Goal: Transaction & Acquisition: Subscribe to service/newsletter

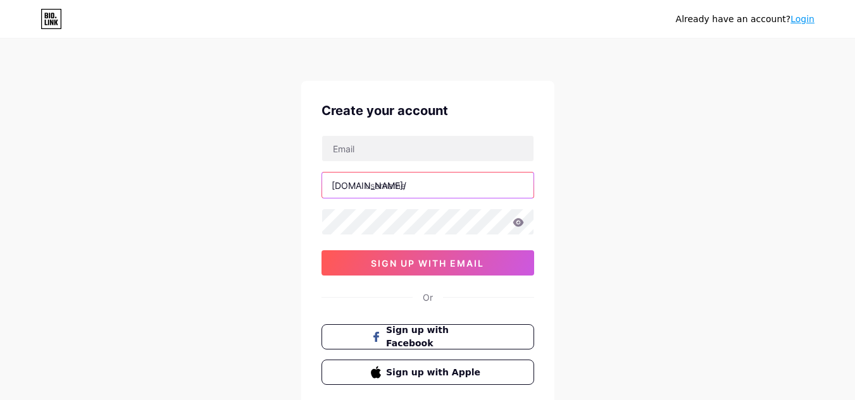
click at [370, 192] on input "text" at bounding box center [427, 185] width 211 height 25
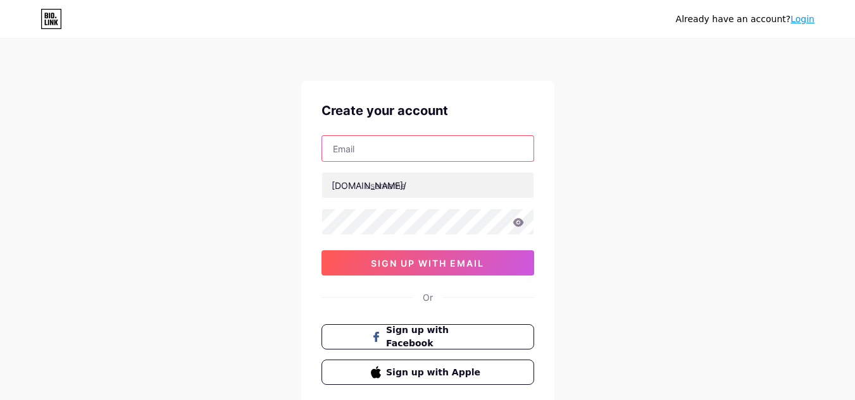
click at [378, 152] on input "text" at bounding box center [427, 148] width 211 height 25
drag, startPoint x: 416, startPoint y: 158, endPoint x: 433, endPoint y: 152, distance: 17.6
click at [416, 158] on input "text" at bounding box center [427, 148] width 211 height 25
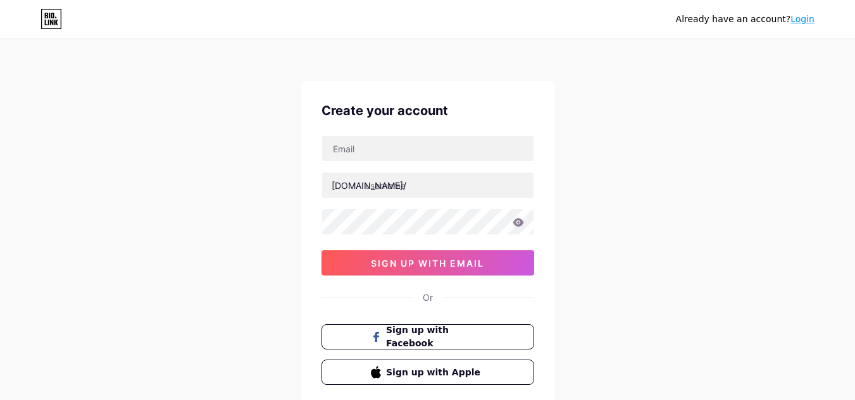
click at [409, 168] on div "[DOMAIN_NAME]/ 0cAFcWeA6p_pFk-mVPbs1NCy3qdYidm8SSm81XzswTuPLIe7PpO9wc0Dwji73GIa…" at bounding box center [427, 205] width 213 height 140
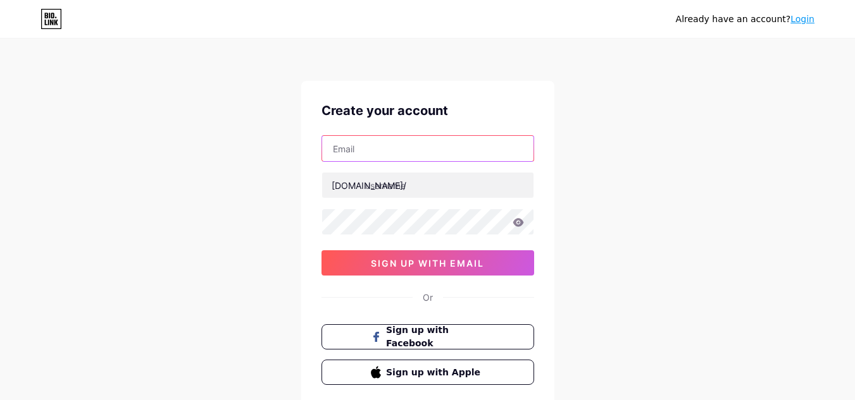
click at [406, 156] on input "text" at bounding box center [427, 148] width 211 height 25
click at [349, 155] on input "[DOMAIN_NAME][EMAIL_ADDRESS][DOMAIN_NAME]" at bounding box center [427, 148] width 211 height 25
type input "[EMAIL_ADDRESS][DOMAIN_NAME]"
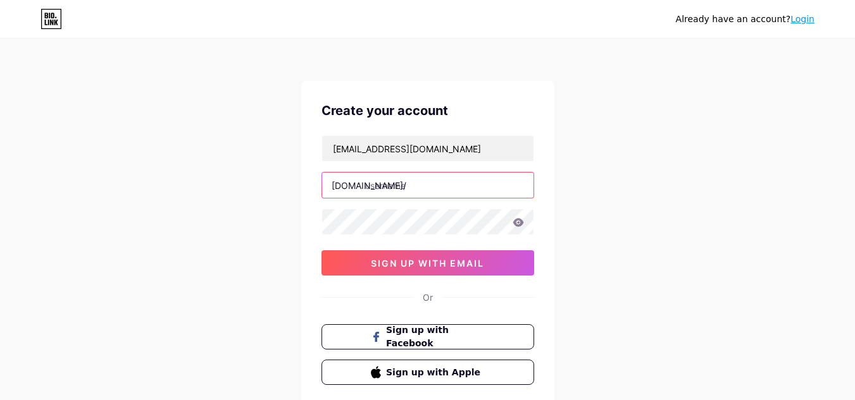
click at [411, 186] on input "text" at bounding box center [427, 185] width 211 height 25
type input "aryexchange"
click at [515, 223] on icon at bounding box center [517, 222] width 11 height 8
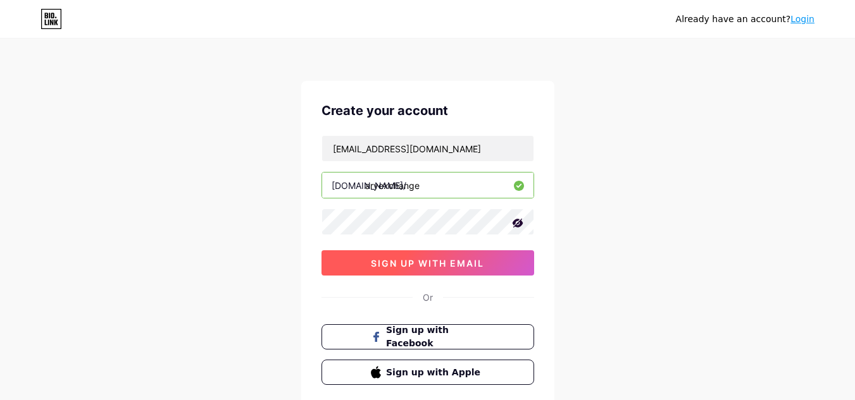
click at [459, 258] on span "sign up with email" at bounding box center [427, 263] width 113 height 11
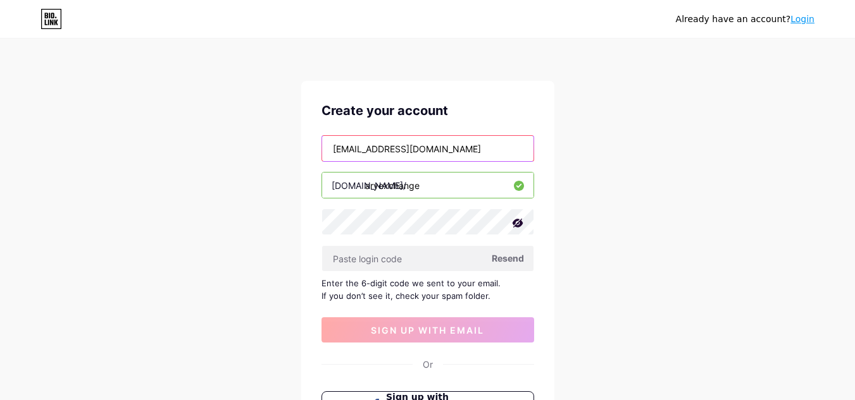
drag, startPoint x: 442, startPoint y: 156, endPoint x: 255, endPoint y: 136, distance: 187.7
click at [255, 136] on div "Already have an account? Login Create your account [EMAIL_ADDRESS][DOMAIN_NAME]…" at bounding box center [427, 275] width 855 height 551
paste input "headoffice"
type input "[EMAIL_ADDRESS][DOMAIN_NAME]"
click at [280, 259] on div "Already have an account? Login Create your account [EMAIL_ADDRESS][DOMAIN_NAME]…" at bounding box center [427, 275] width 855 height 551
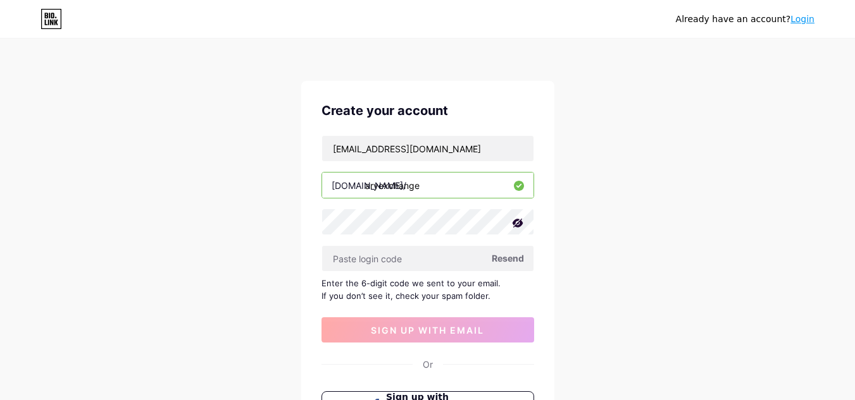
click at [511, 257] on span "Resend" at bounding box center [508, 258] width 32 height 13
paste input "462650"
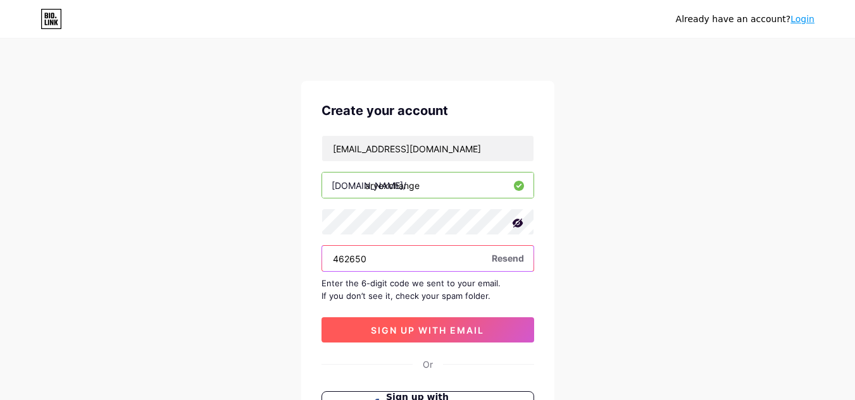
type input "462650"
click at [401, 328] on span "sign up with email" at bounding box center [427, 330] width 113 height 11
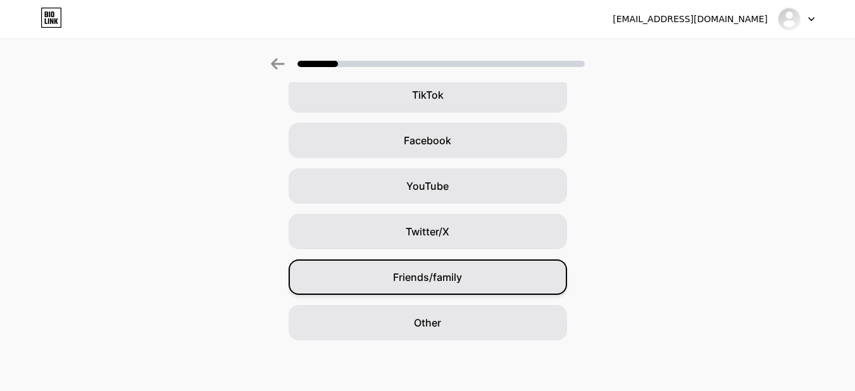
scroll to position [28, 0]
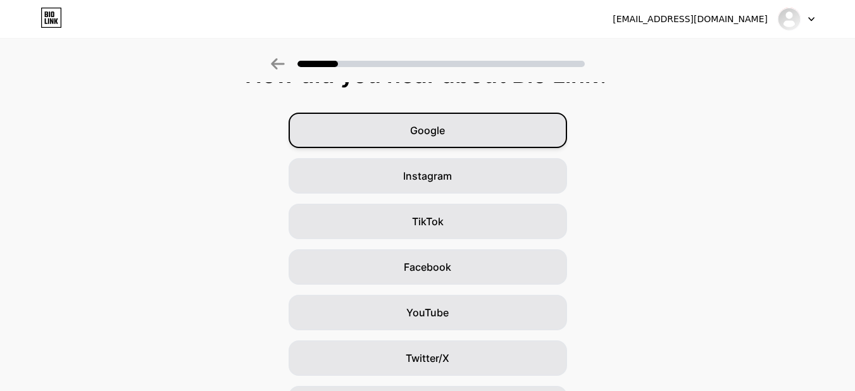
click at [437, 140] on div "Google" at bounding box center [428, 130] width 278 height 35
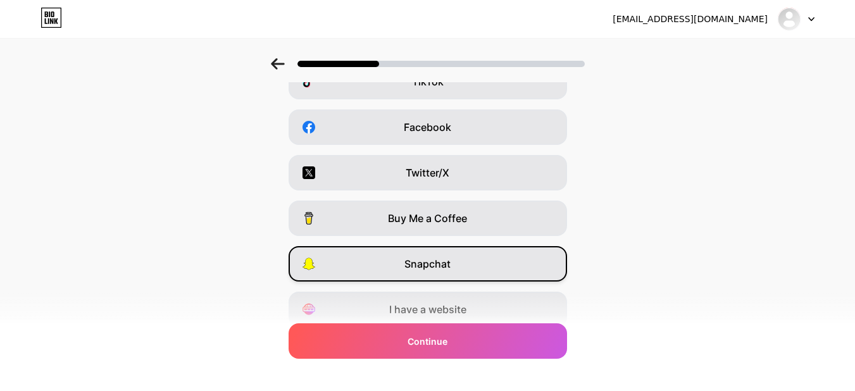
scroll to position [218, 0]
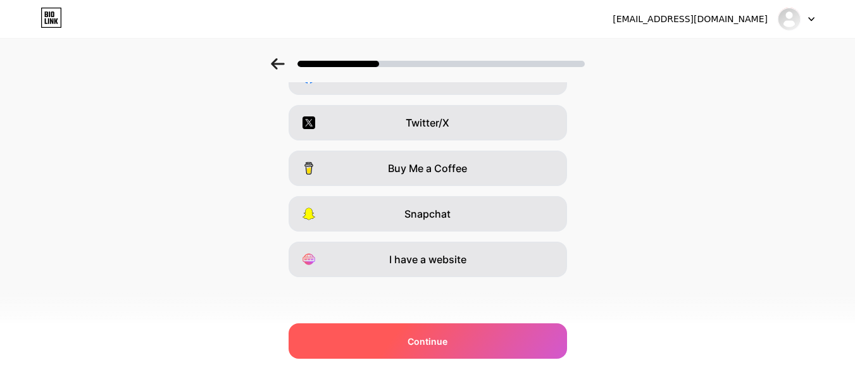
click at [427, 340] on span "Continue" at bounding box center [427, 341] width 40 height 13
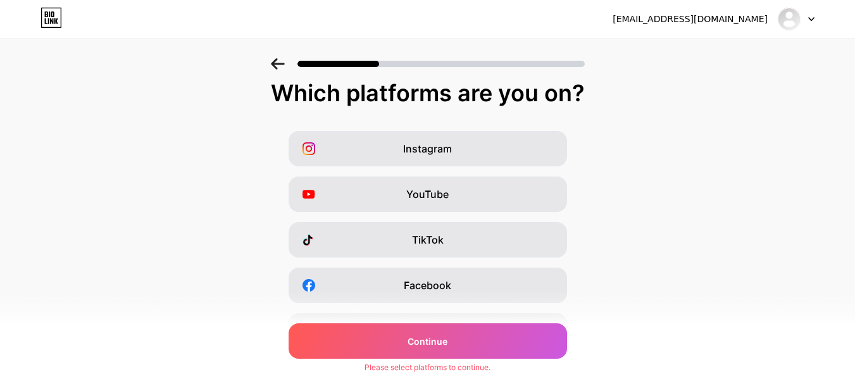
scroll to position [0, 0]
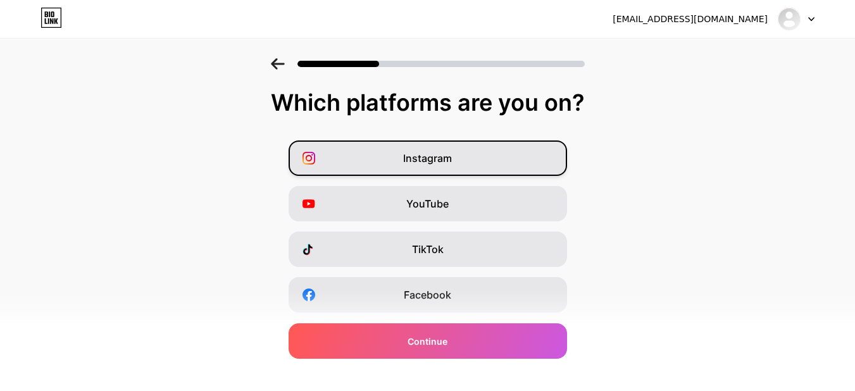
click at [412, 149] on div "Instagram" at bounding box center [428, 157] width 278 height 35
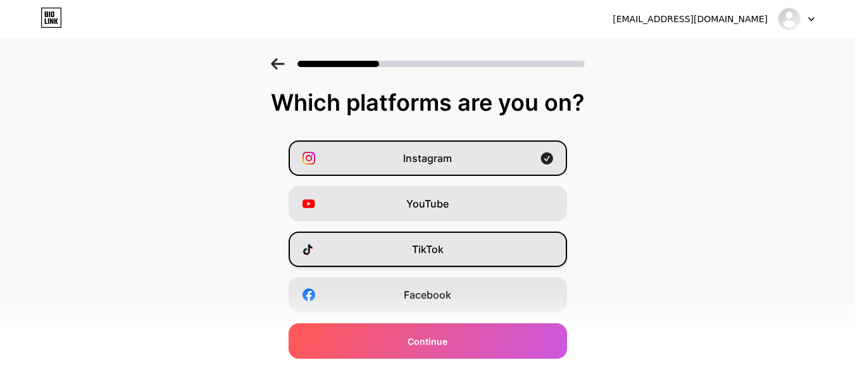
click at [399, 244] on div "TikTok" at bounding box center [428, 249] width 278 height 35
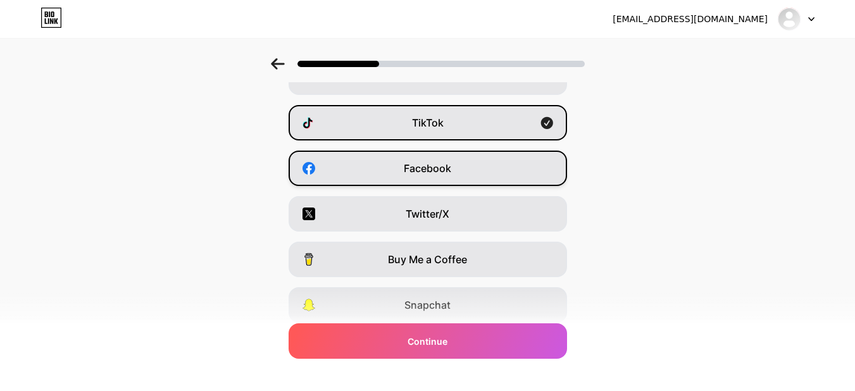
click at [402, 182] on div "Facebook" at bounding box center [428, 168] width 278 height 35
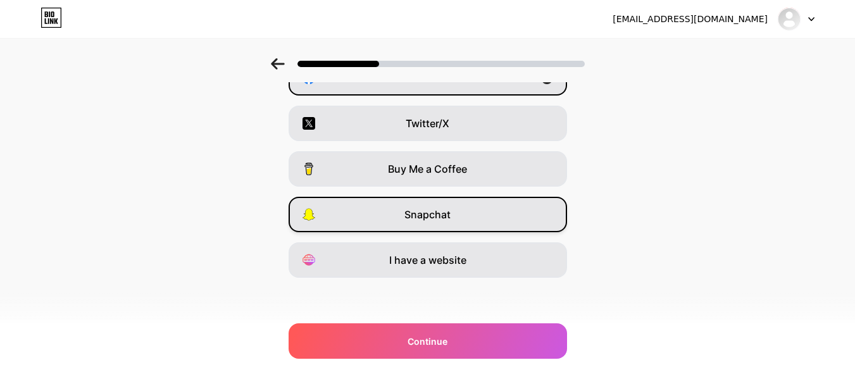
scroll to position [218, 0]
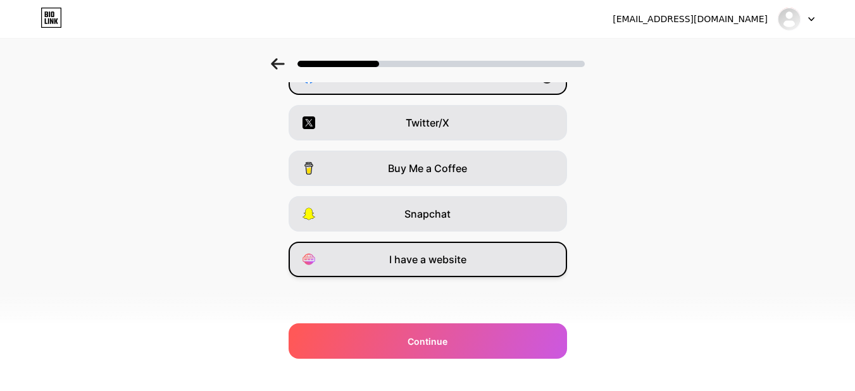
click at [387, 268] on div "I have a website" at bounding box center [428, 259] width 278 height 35
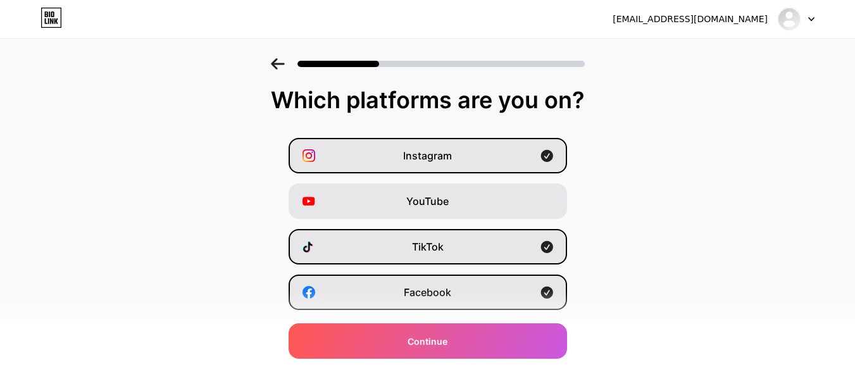
scroll to position [0, 0]
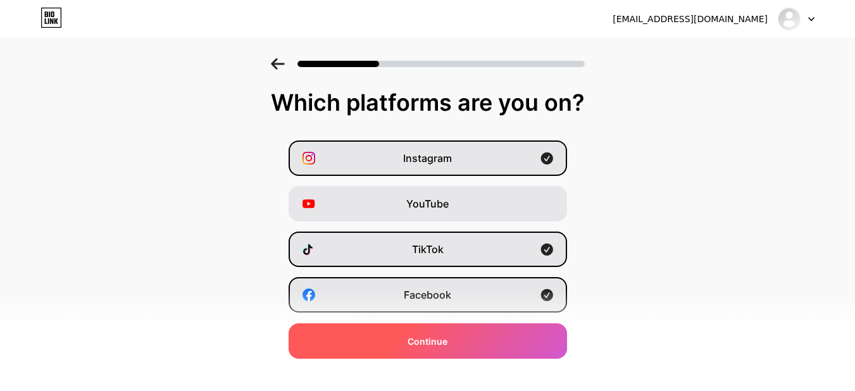
click at [419, 344] on span "Continue" at bounding box center [427, 341] width 40 height 13
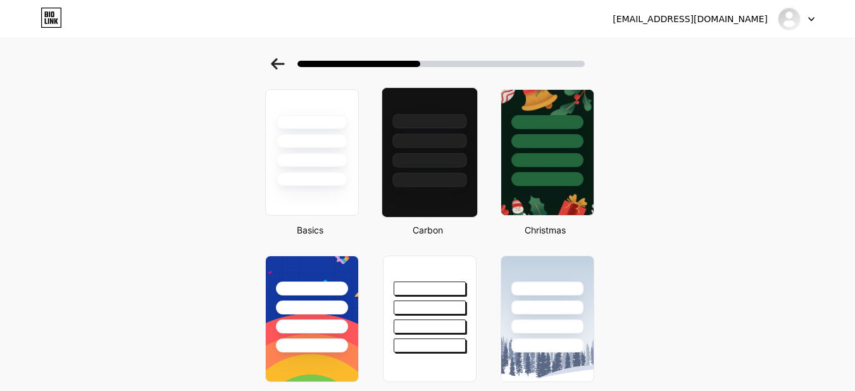
scroll to position [127, 0]
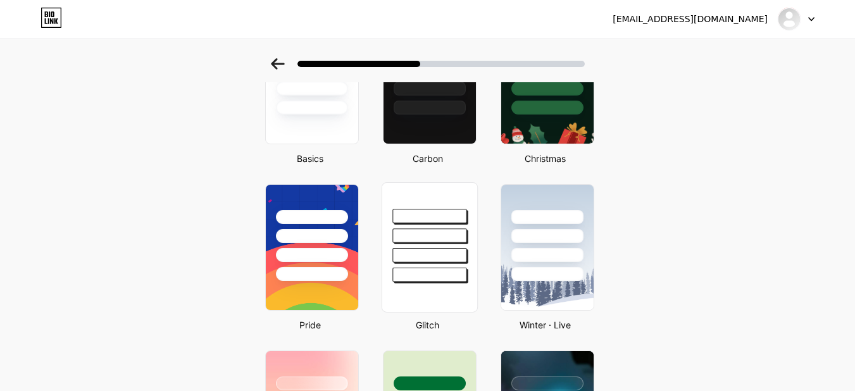
click at [416, 246] on div at bounding box center [429, 232] width 95 height 99
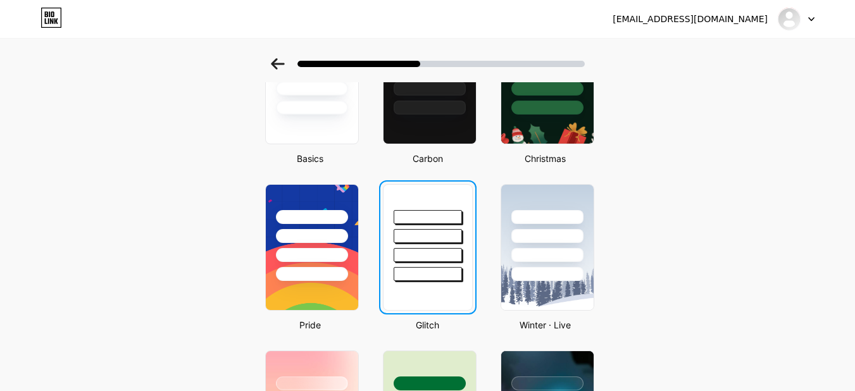
scroll to position [0, 0]
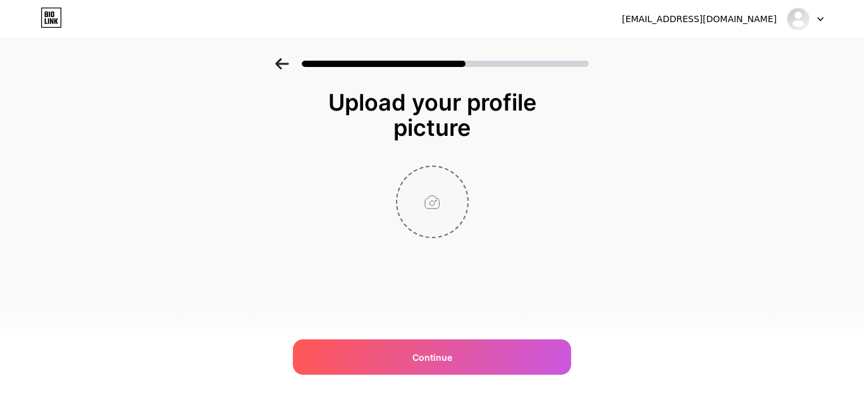
click at [431, 211] on input "file" at bounding box center [432, 202] width 70 height 70
type input "C:\fakepath\ARY EXCHANGE LOGO BLUE.png"
click at [429, 204] on img at bounding box center [432, 202] width 73 height 73
click at [424, 189] on img at bounding box center [432, 202] width 73 height 73
click at [461, 172] on circle at bounding box center [461, 175] width 14 height 14
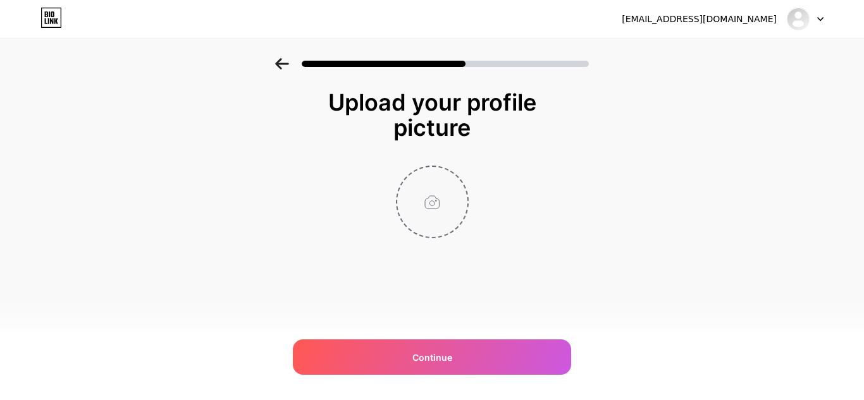
click at [440, 205] on input "file" at bounding box center [432, 202] width 70 height 70
type input "C:\fakepath\Untitled-3-01.jpg"
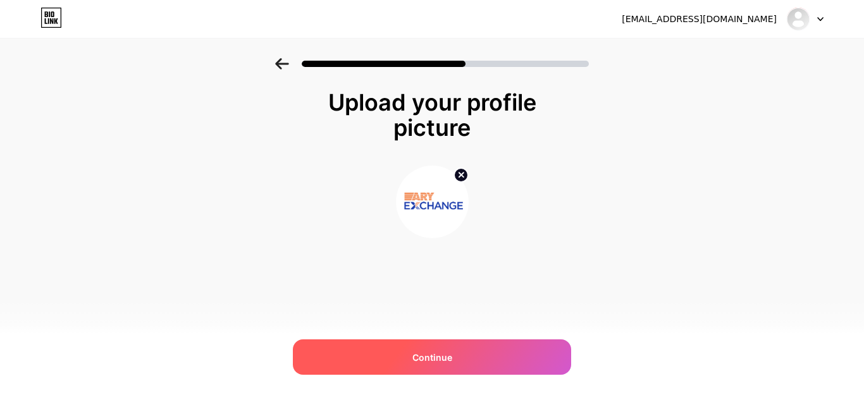
click at [464, 345] on div "Continue" at bounding box center [432, 357] width 278 height 35
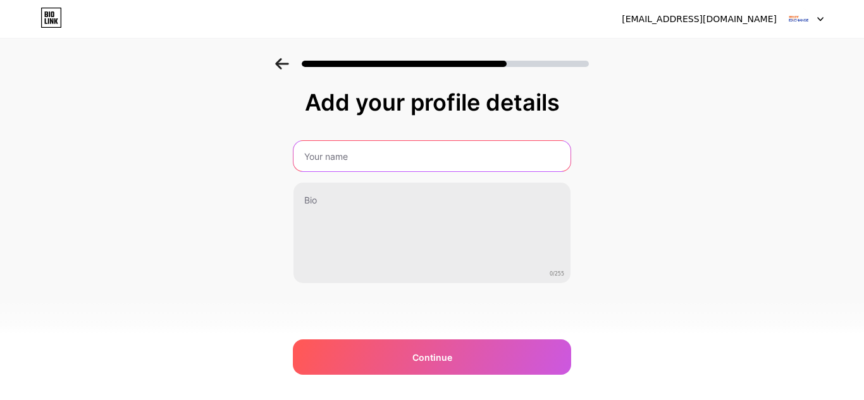
click at [344, 163] on input "text" at bounding box center [432, 156] width 277 height 30
type input "ARY Exchange."
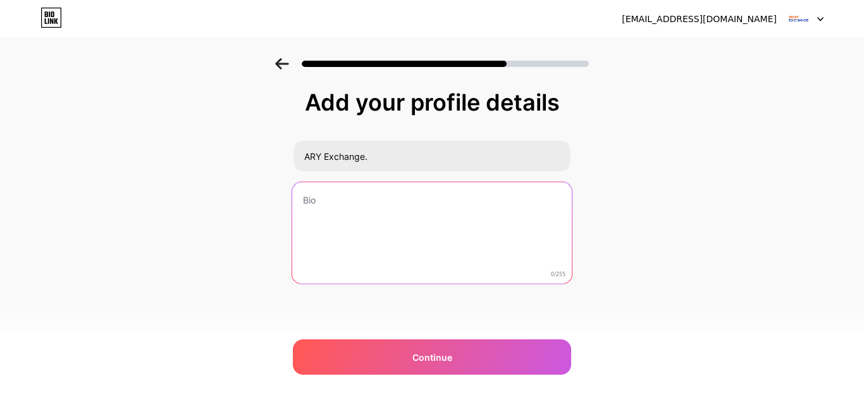
paste textarea "ARY Exchange Company W.L.L. Trusted currency exchange & remittance services wor…"
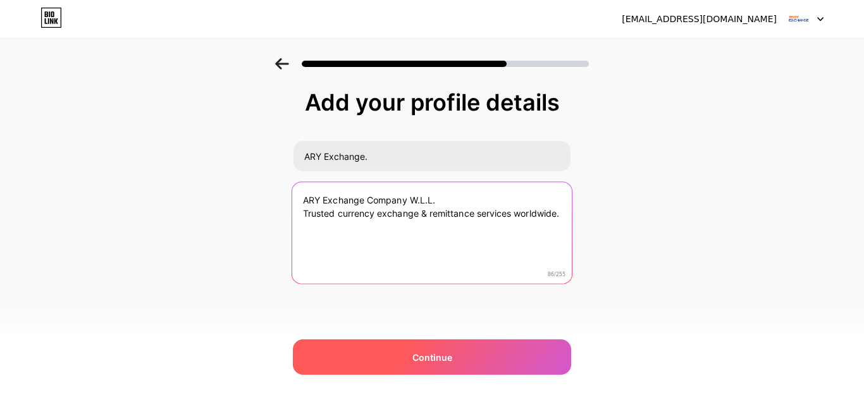
type textarea "ARY Exchange Company W.L.L. Trusted currency exchange & remittance services wor…"
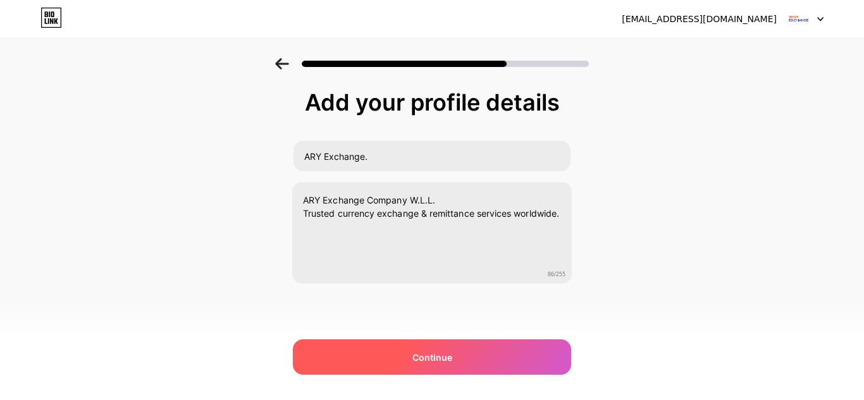
click at [429, 359] on span "Continue" at bounding box center [433, 357] width 40 height 13
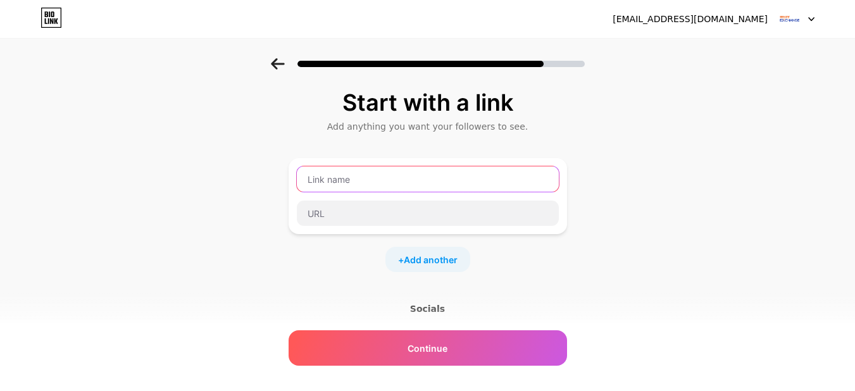
click at [386, 185] on input "text" at bounding box center [428, 178] width 262 height 25
click at [380, 178] on input "text" at bounding box center [428, 178] width 262 height 25
type input "Instgram"
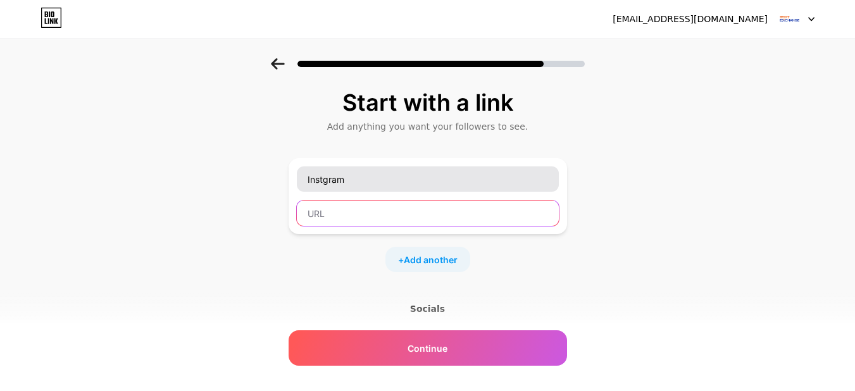
paste input "[URL][DOMAIN_NAME]"
type input "[URL][DOMAIN_NAME]"
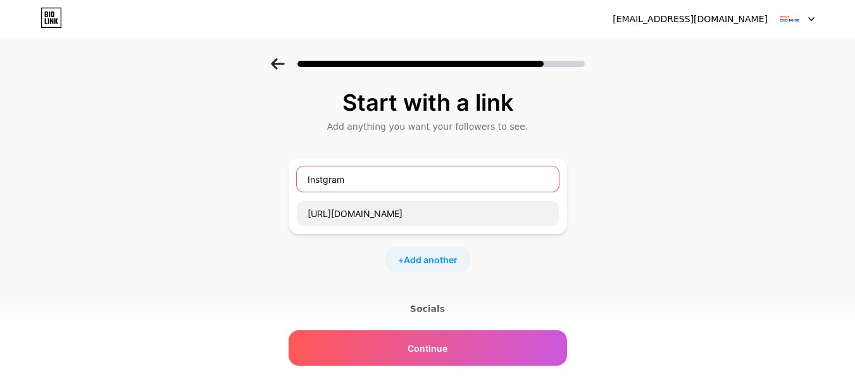
click at [323, 178] on input "Instgram" at bounding box center [428, 178] width 262 height 25
click at [327, 179] on input "Instgram" at bounding box center [428, 178] width 262 height 25
type input "Instagram"
click at [416, 259] on span "Add another" at bounding box center [431, 259] width 54 height 13
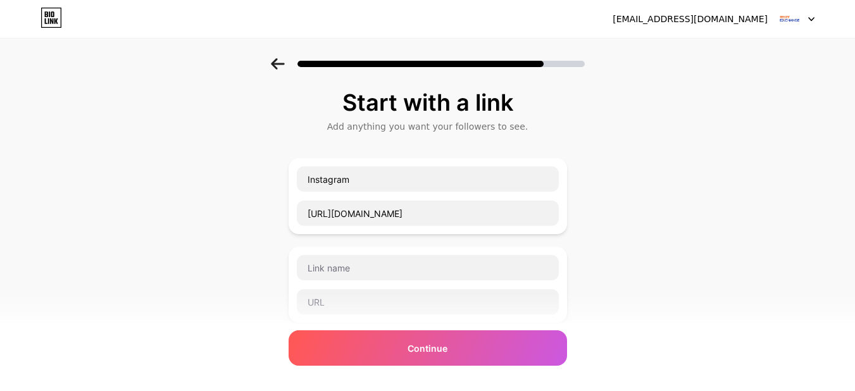
scroll to position [63, 0]
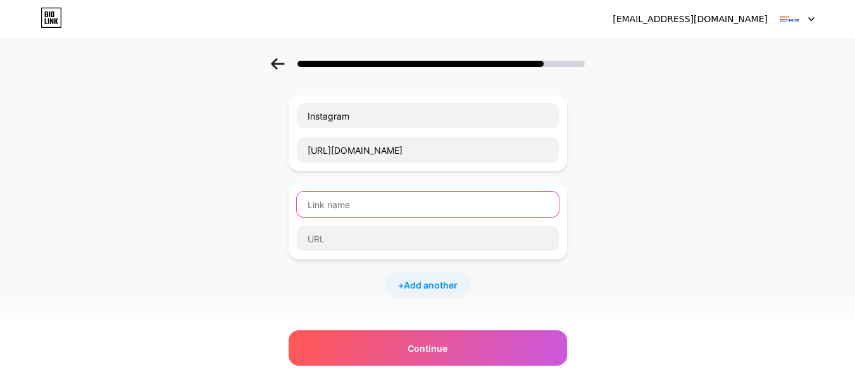
click at [376, 213] on input "text" at bounding box center [428, 204] width 262 height 25
paste input "[URL][DOMAIN_NAME]"
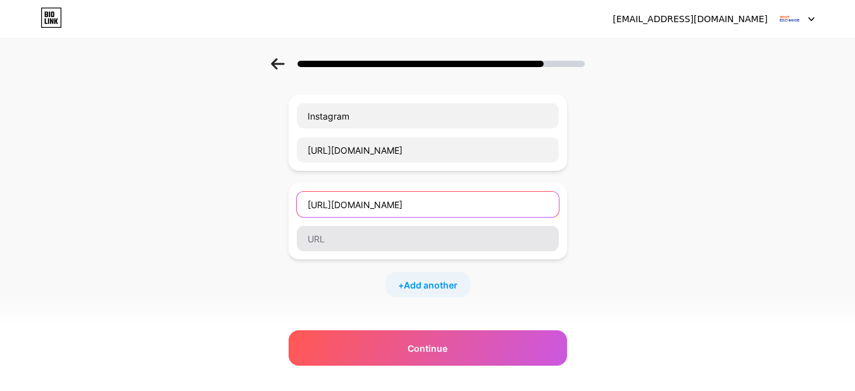
type input "[URL][DOMAIN_NAME]"
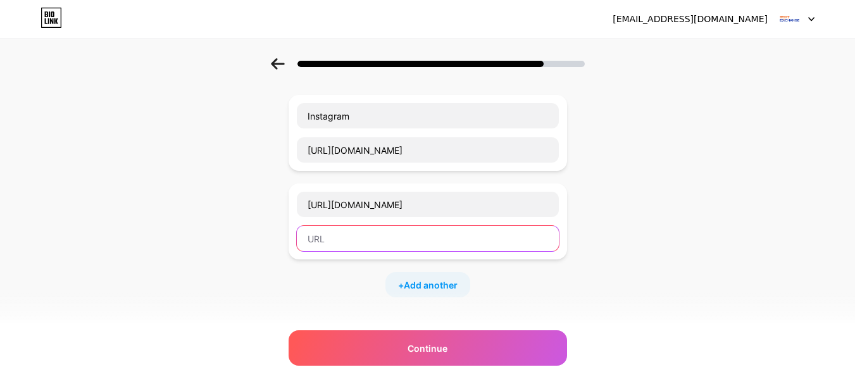
click at [377, 242] on input "text" at bounding box center [428, 238] width 262 height 25
paste input "[URL][DOMAIN_NAME]"
type input "[URL][DOMAIN_NAME]"
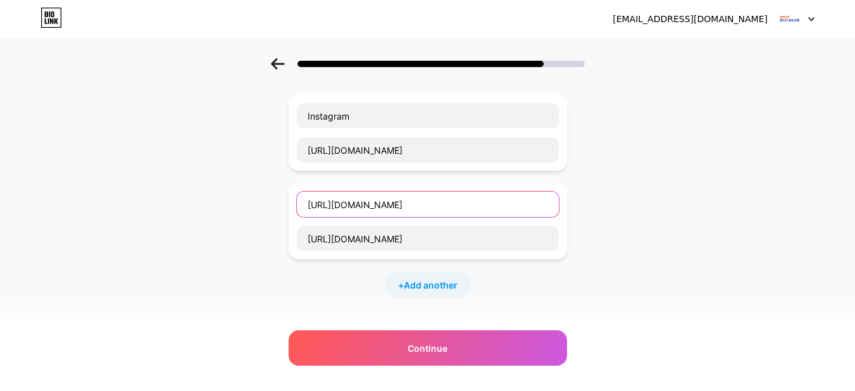
click at [393, 208] on input "[URL][DOMAIN_NAME]" at bounding box center [428, 204] width 262 height 25
type input "Facebook"
click at [432, 287] on span "Add another" at bounding box center [431, 284] width 54 height 13
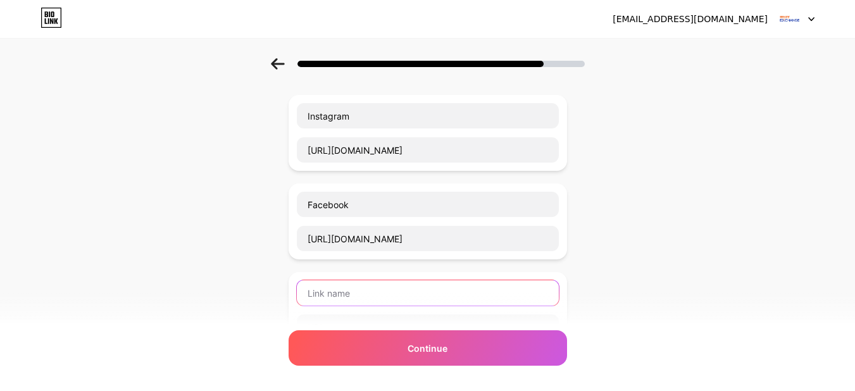
click at [354, 292] on input "text" at bounding box center [428, 292] width 262 height 25
type input "TikTok"
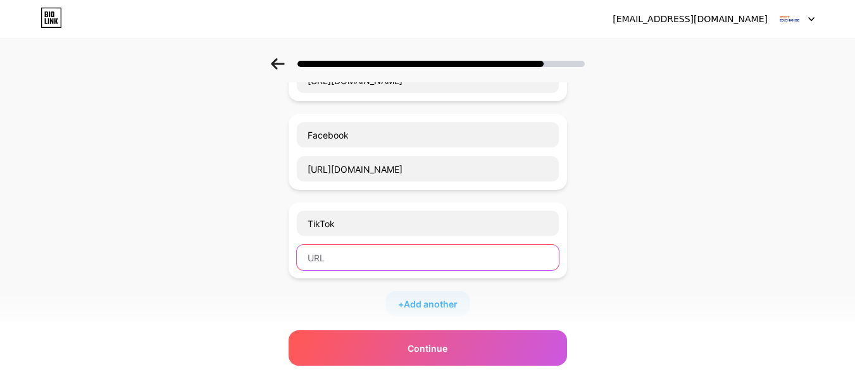
scroll to position [253, 0]
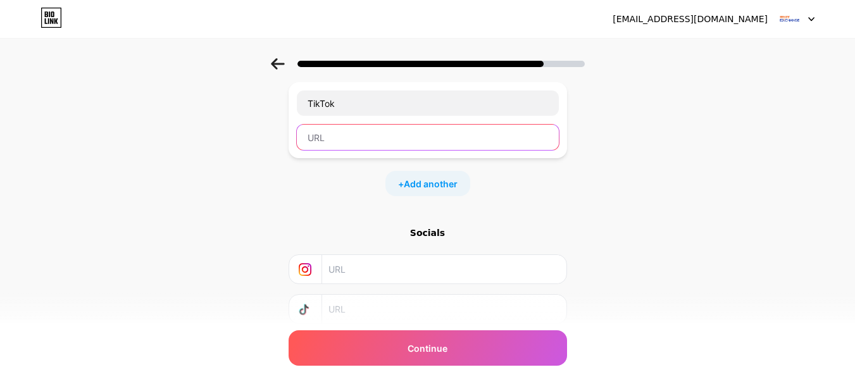
paste input "[URL][DOMAIN_NAME]"
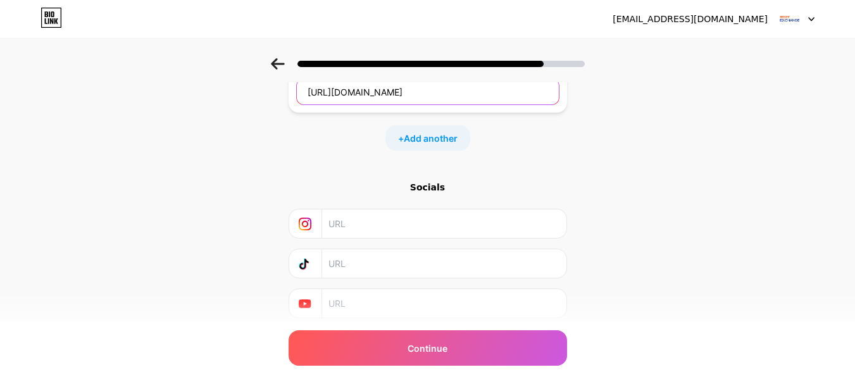
scroll to position [276, 0]
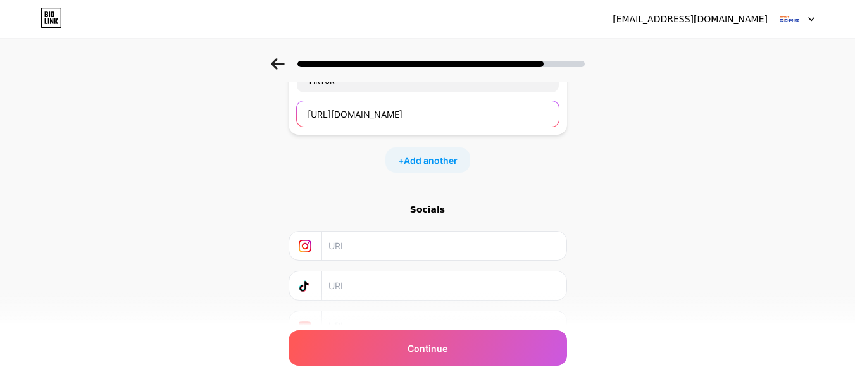
type input "[URL][DOMAIN_NAME]"
click at [355, 247] on input "text" at bounding box center [443, 246] width 230 height 28
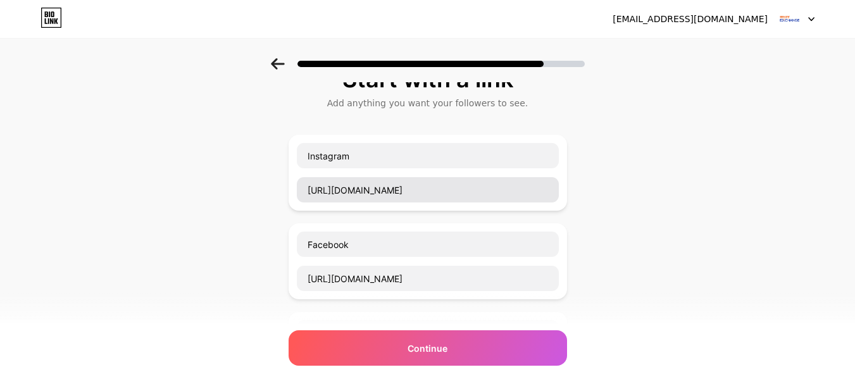
scroll to position [0, 0]
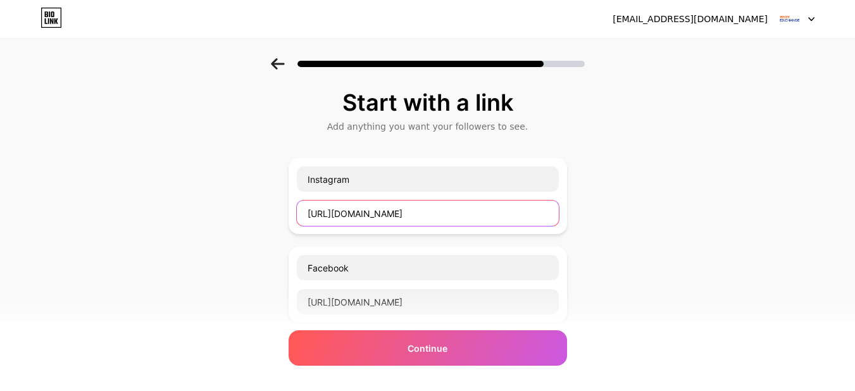
click at [375, 216] on input "[URL][DOMAIN_NAME]" at bounding box center [428, 213] width 262 height 25
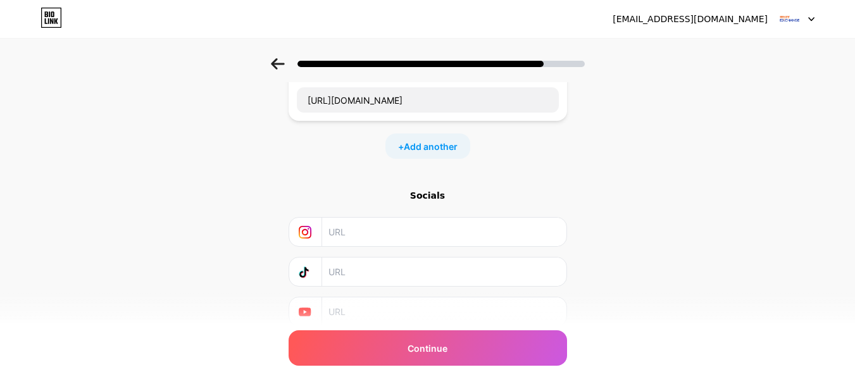
scroll to position [340, 0]
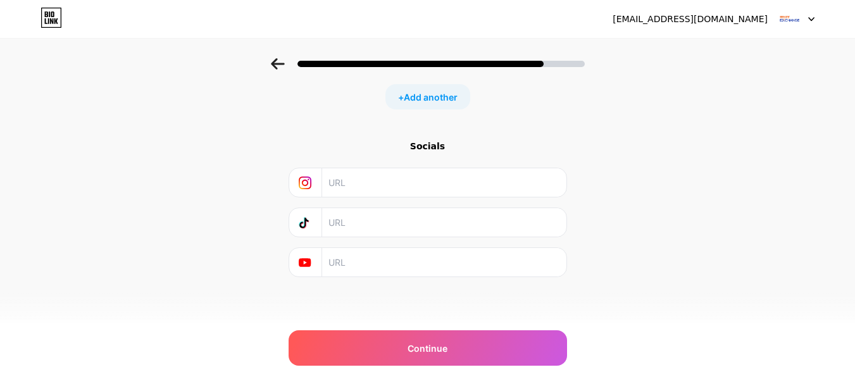
click at [361, 185] on input "text" at bounding box center [443, 182] width 230 height 28
paste input "[URL][DOMAIN_NAME]"
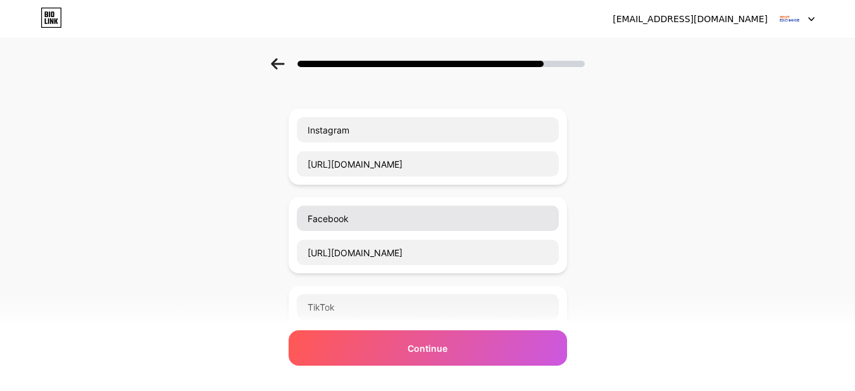
scroll to position [0, 0]
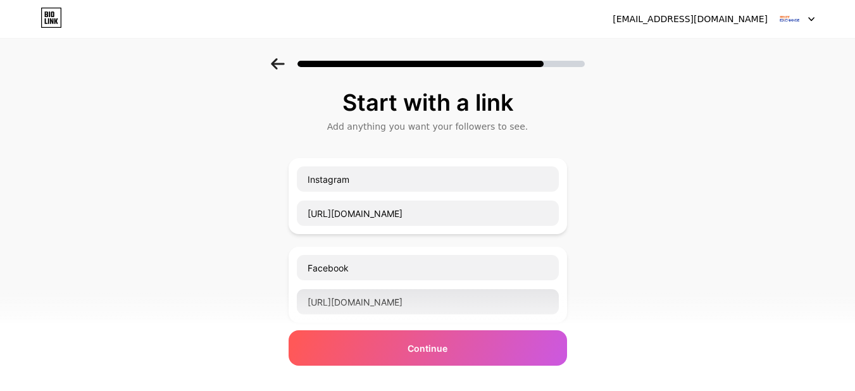
type input "[URL][DOMAIN_NAME]"
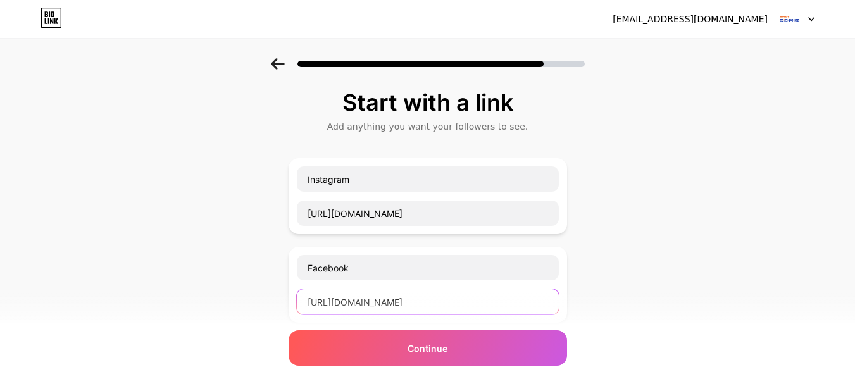
click at [364, 299] on input "[URL][DOMAIN_NAME]" at bounding box center [428, 301] width 262 height 25
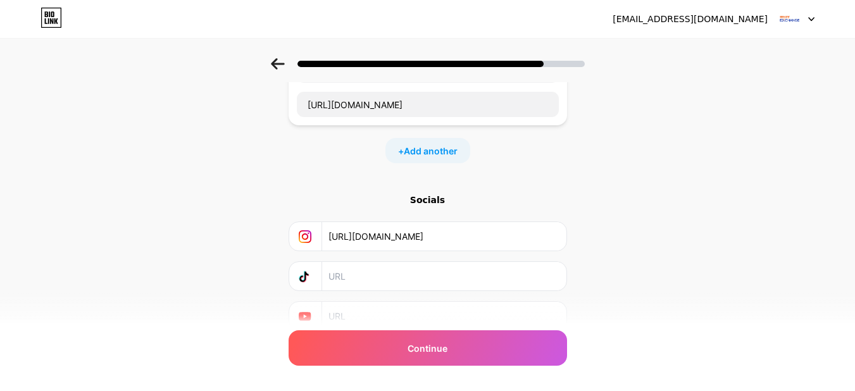
scroll to position [340, 0]
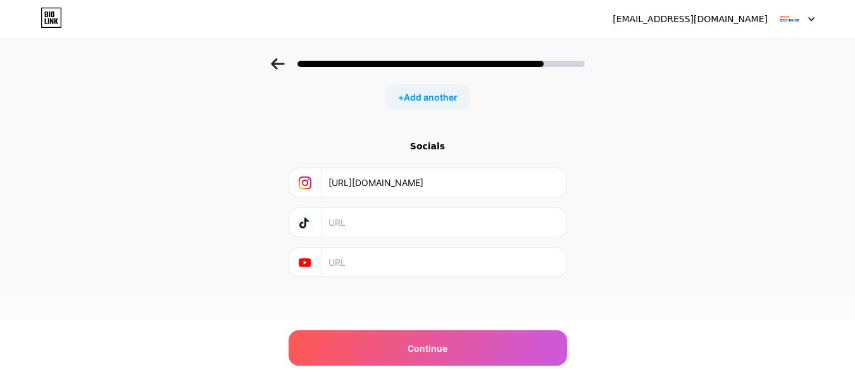
click at [363, 227] on input "text" at bounding box center [443, 222] width 230 height 28
paste input "[URL][DOMAIN_NAME]"
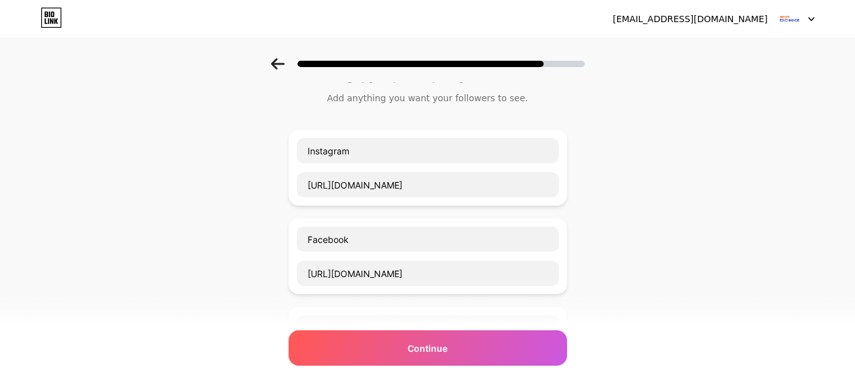
scroll to position [23, 0]
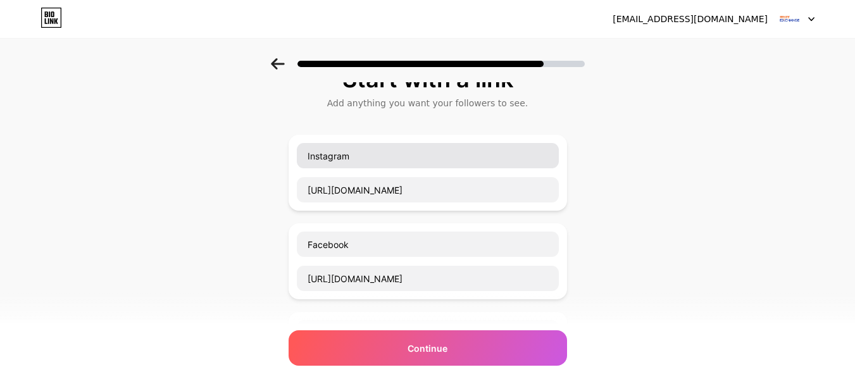
type input "[URL][DOMAIN_NAME]"
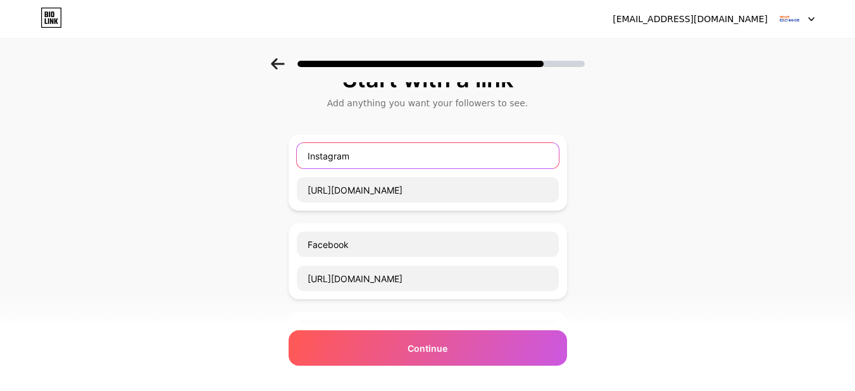
drag, startPoint x: 337, startPoint y: 164, endPoint x: 369, endPoint y: 159, distance: 33.3
click at [337, 164] on input "Instagram" at bounding box center [428, 155] width 262 height 25
click at [268, 149] on div "Start with a link Add anything you want your followers to see. Instagram [URL][…" at bounding box center [427, 346] width 855 height 622
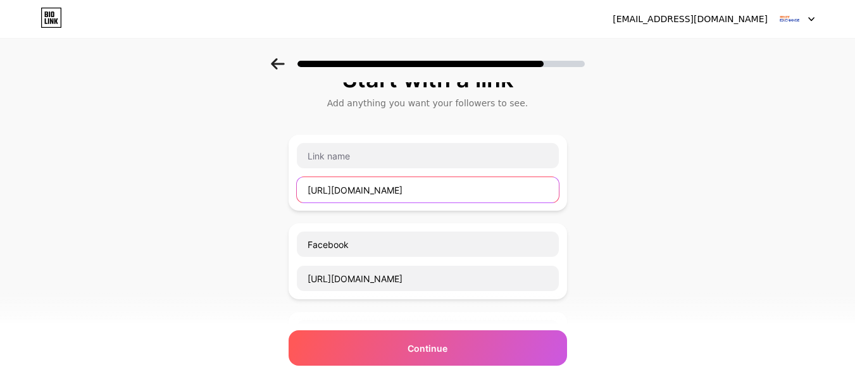
click at [419, 188] on input "[URL][DOMAIN_NAME]" at bounding box center [428, 189] width 262 height 25
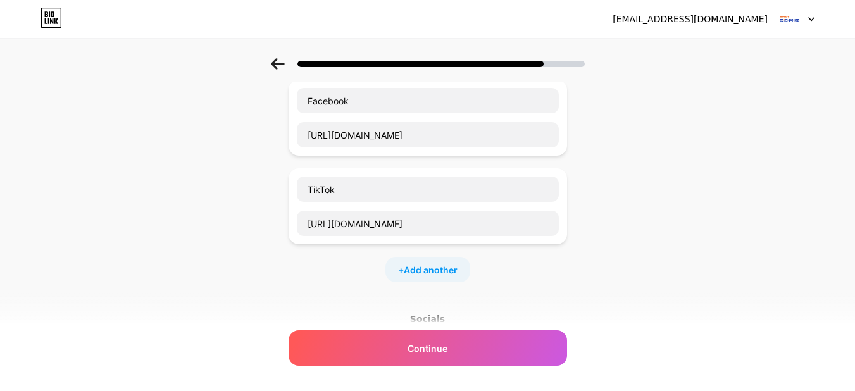
scroll to position [150, 0]
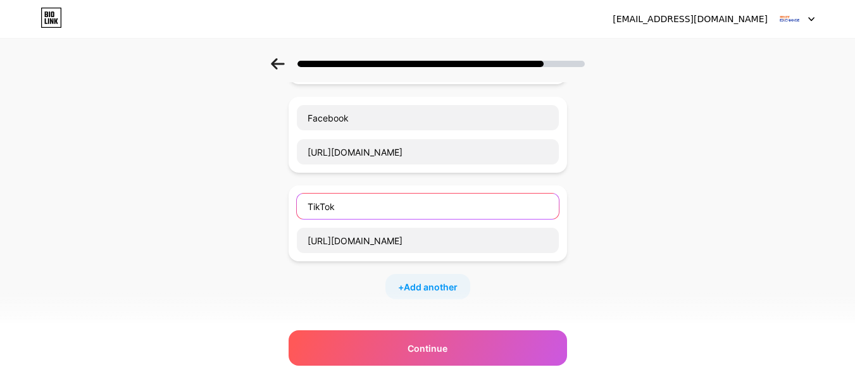
drag, startPoint x: 285, startPoint y: 207, endPoint x: 0, endPoint y: 196, distance: 284.9
click at [0, 195] on div "Start with a link Add anything you want your followers to see. Facebook [URL][D…" at bounding box center [427, 219] width 855 height 622
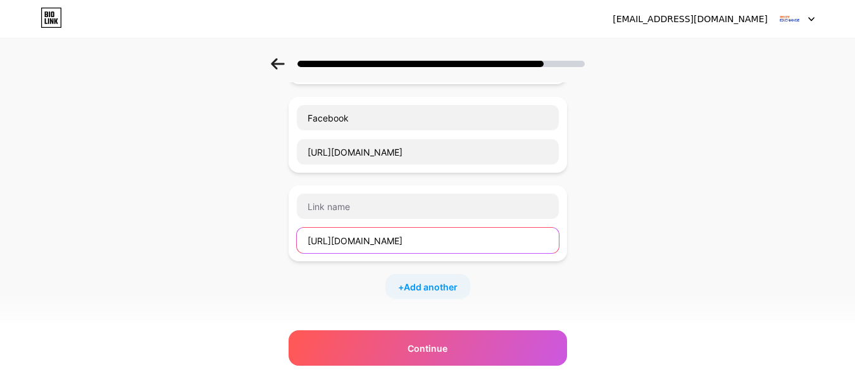
click at [400, 242] on input "[URL][DOMAIN_NAME]" at bounding box center [428, 240] width 262 height 25
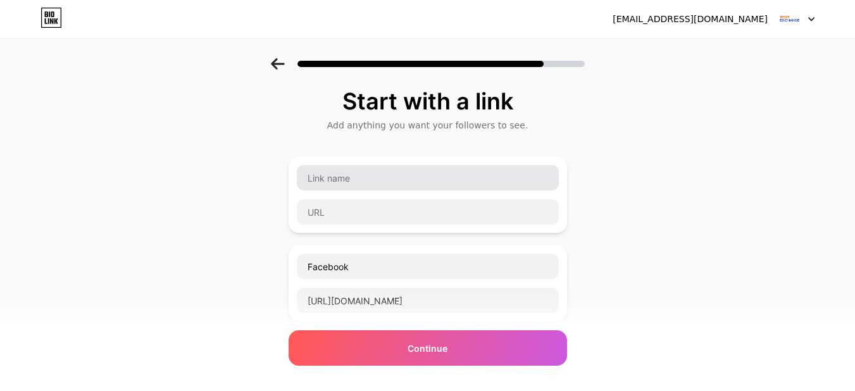
scroll to position [0, 0]
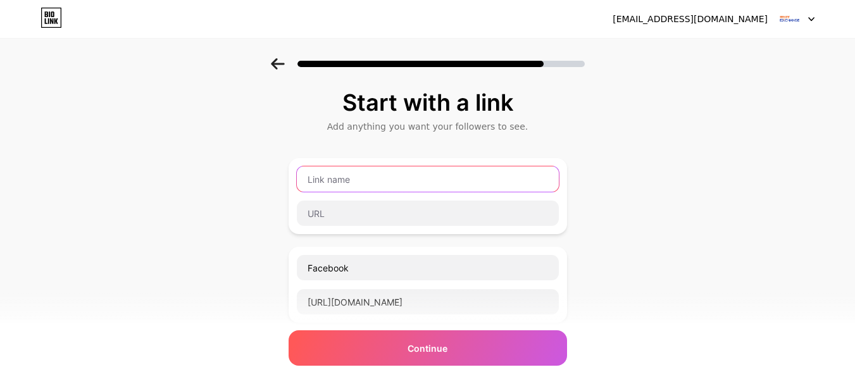
click at [360, 184] on input "text" at bounding box center [428, 178] width 262 height 25
type input "P"
type input "ARY Exchange App/"
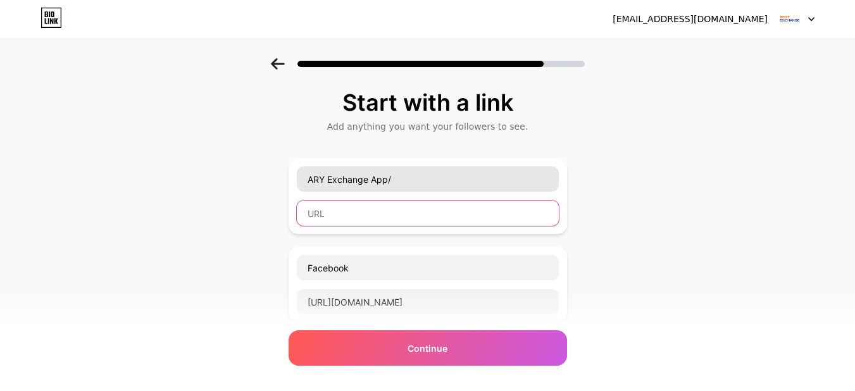
paste input "[URL][DOMAIN_NAME]"
type input "[URL][DOMAIN_NAME]"
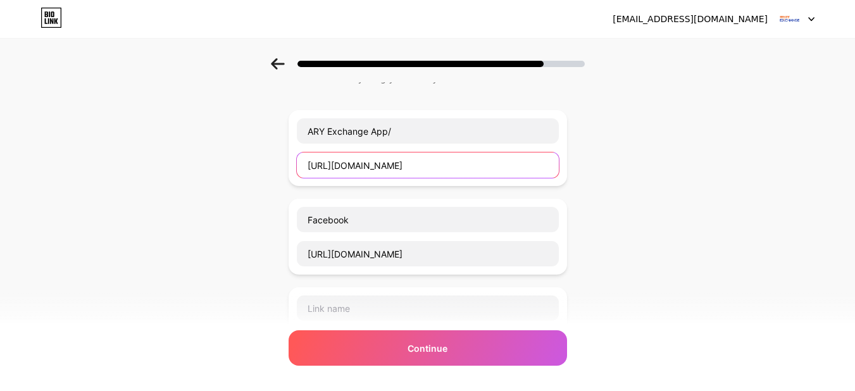
scroll to position [127, 0]
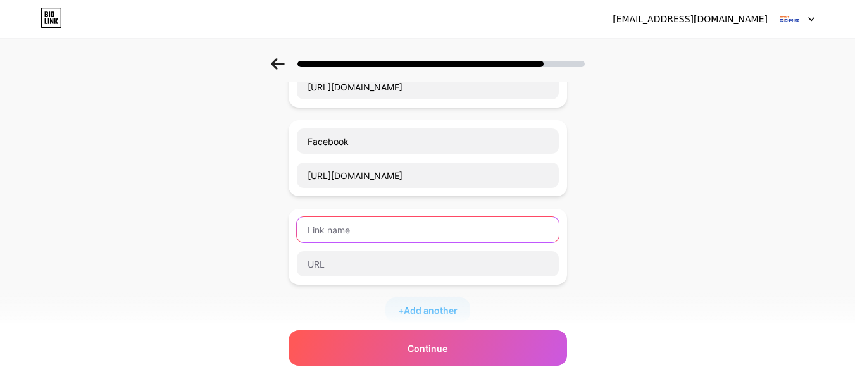
click at [344, 232] on input "text" at bounding box center [428, 229] width 262 height 25
type input "ARY Exchange Branch Locations/"
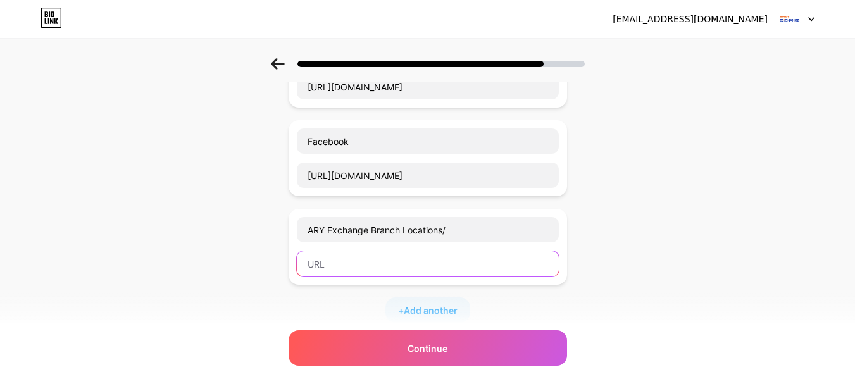
paste input "[URL][DOMAIN_NAME]"
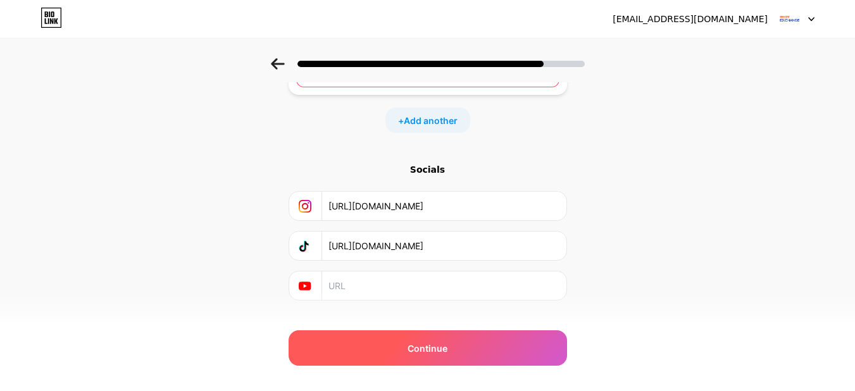
type input "[URL][DOMAIN_NAME]"
click at [419, 347] on span "Continue" at bounding box center [427, 348] width 40 height 13
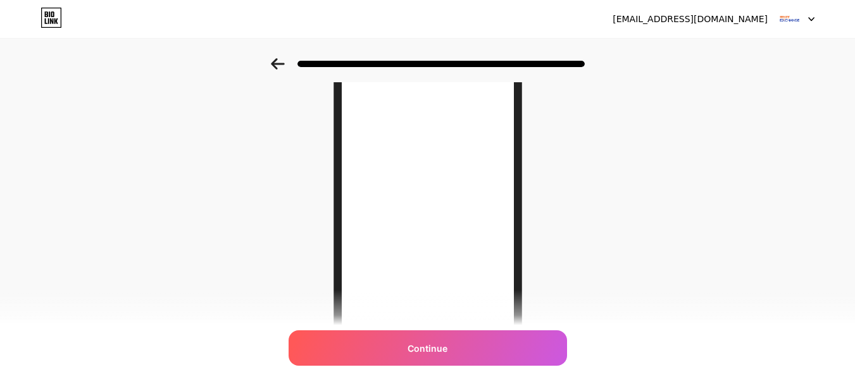
scroll to position [127, 0]
click at [289, 66] on div at bounding box center [428, 63] width 314 height 11
click at [277, 63] on icon at bounding box center [277, 63] width 13 height 11
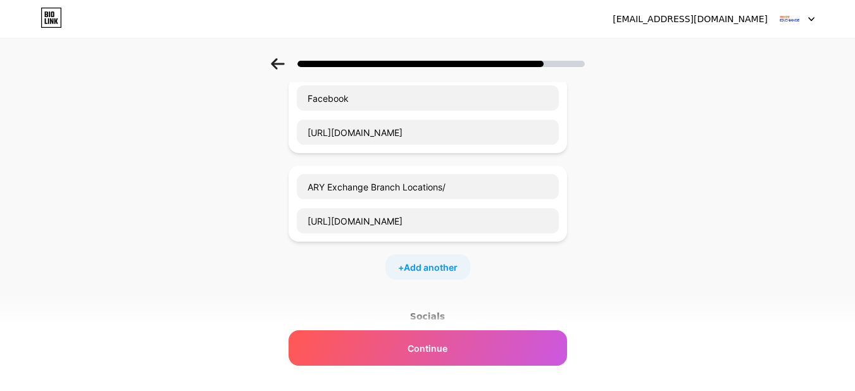
scroll to position [0, 0]
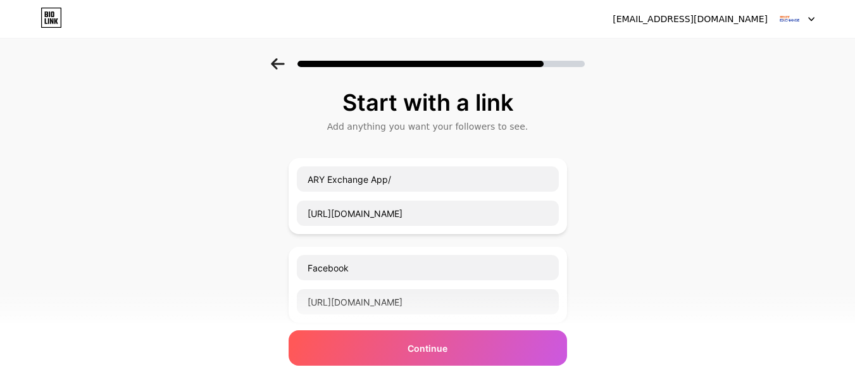
drag, startPoint x: 566, startPoint y: 192, endPoint x: 561, endPoint y: 240, distance: 48.4
click at [562, 252] on div "ARY Exchange App/ [URL][DOMAIN_NAME] Facebook [URL][DOMAIN_NAME] ARY Exchange B…" at bounding box center [428, 303] width 278 height 291
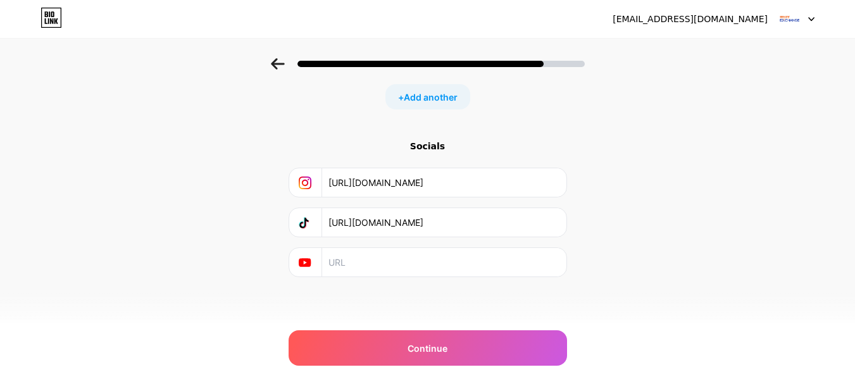
scroll to position [276, 0]
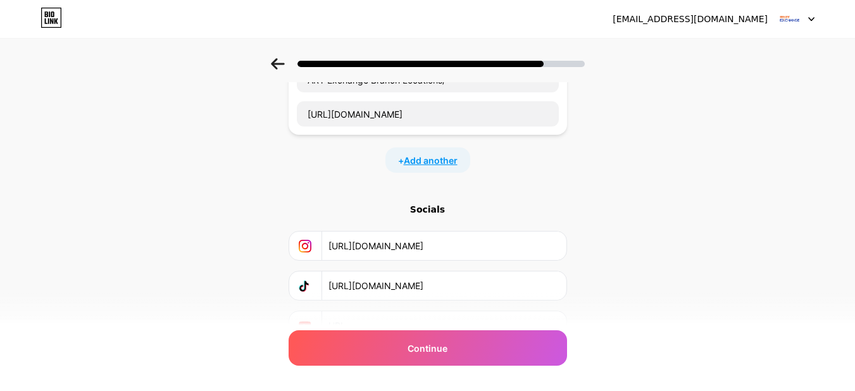
click at [421, 158] on span "Add another" at bounding box center [431, 160] width 54 height 13
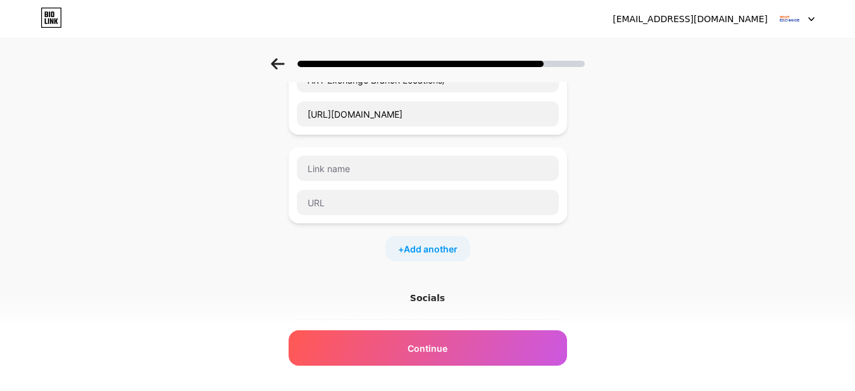
click at [416, 239] on div "+ Add another" at bounding box center [427, 248] width 85 height 25
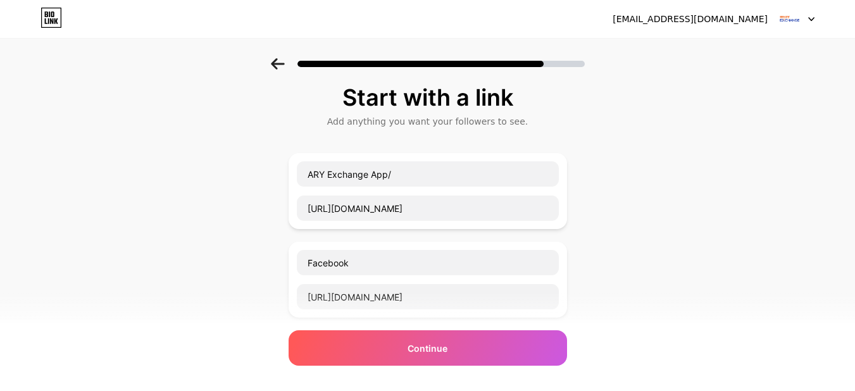
scroll to position [0, 0]
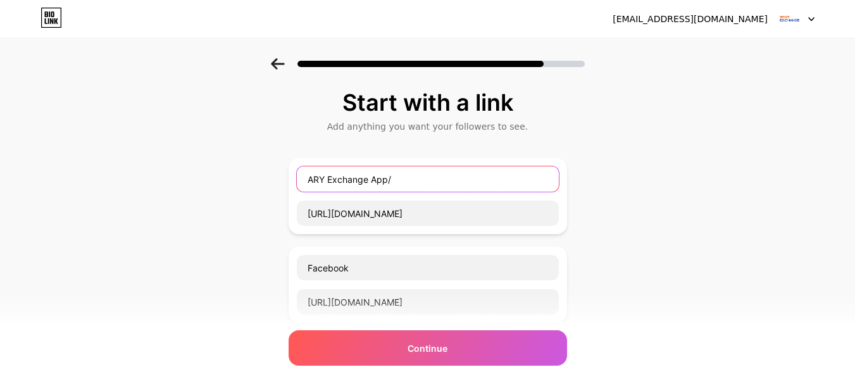
drag, startPoint x: 403, startPoint y: 184, endPoint x: 296, endPoint y: 208, distance: 109.6
click at [296, 208] on div "ARY Exchange App/ [URL][DOMAIN_NAME]" at bounding box center [428, 196] width 278 height 76
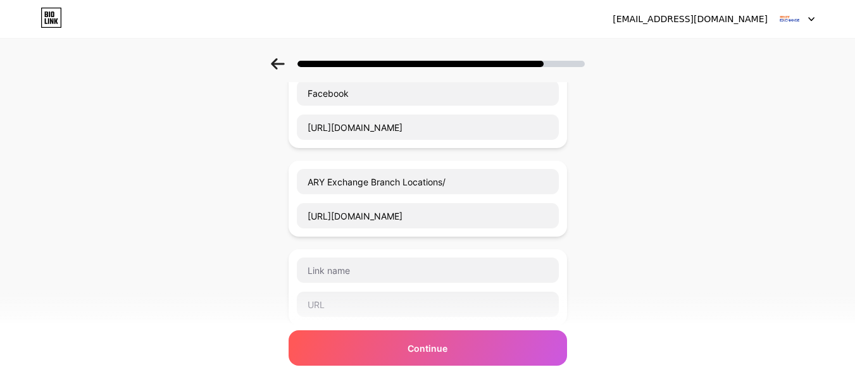
scroll to position [190, 0]
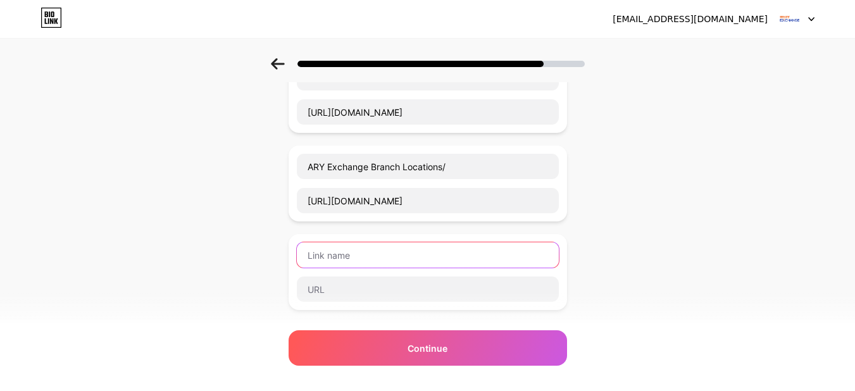
click at [342, 247] on input "text" at bounding box center [428, 254] width 262 height 25
paste input "ARY Exchange App/"
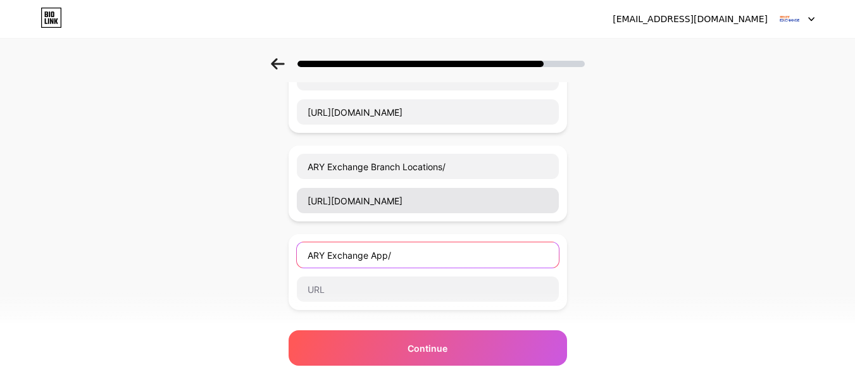
type input "ARY Exchange App/"
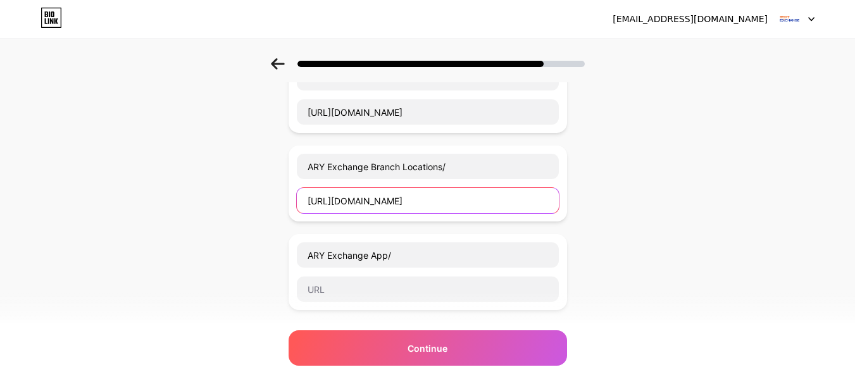
click at [367, 203] on input "[URL][DOMAIN_NAME]" at bounding box center [428, 200] width 262 height 25
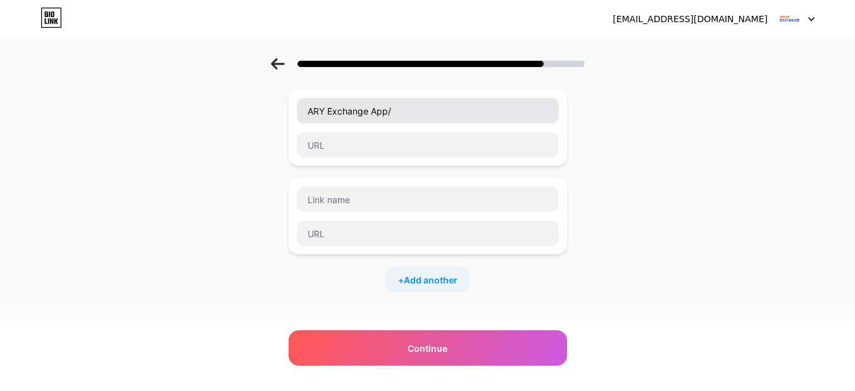
scroll to position [380, 0]
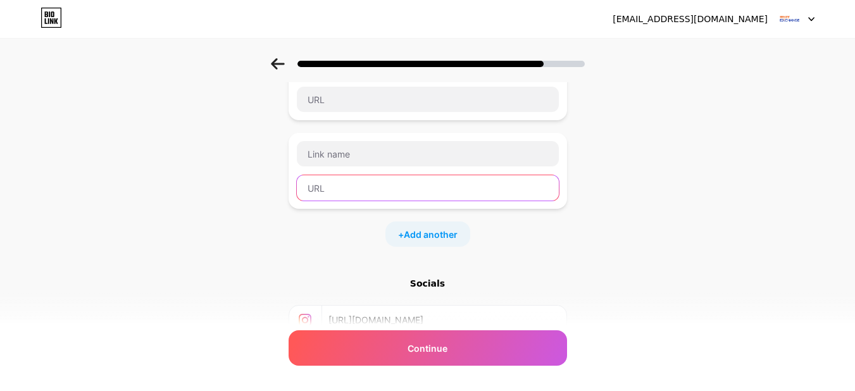
click at [342, 183] on input "text" at bounding box center [428, 187] width 262 height 25
paste input "[URL][DOMAIN_NAME]"
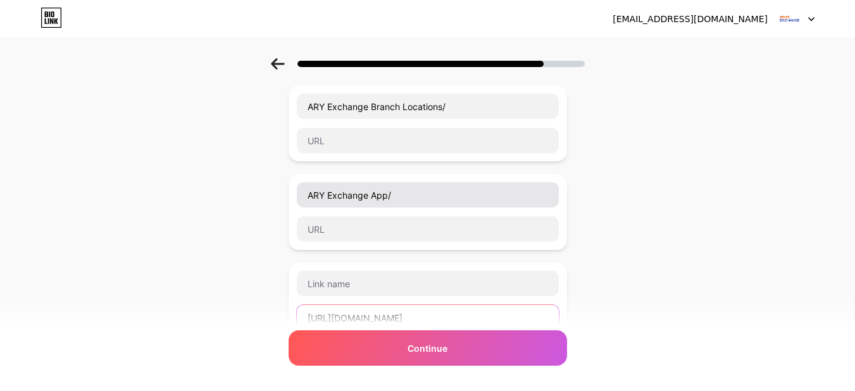
scroll to position [253, 0]
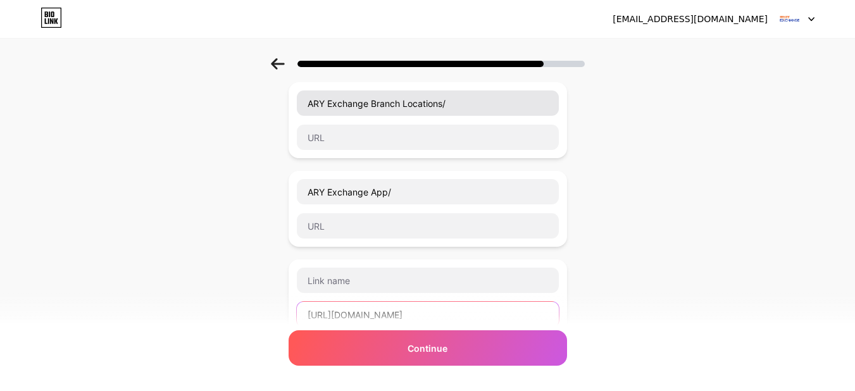
type input "[URL][DOMAIN_NAME]"
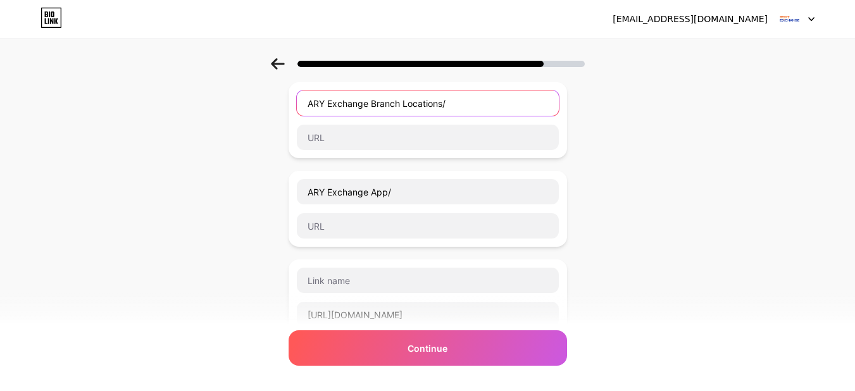
click at [335, 113] on input "ARY Exchange Branch Locations/" at bounding box center [428, 102] width 262 height 25
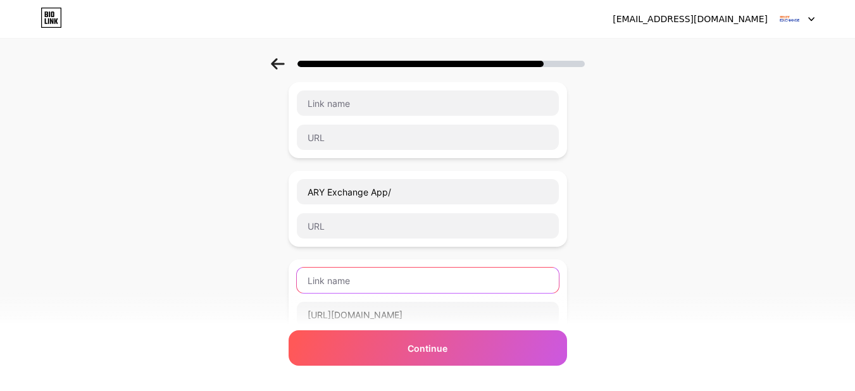
click at [339, 277] on input "text" at bounding box center [428, 280] width 262 height 25
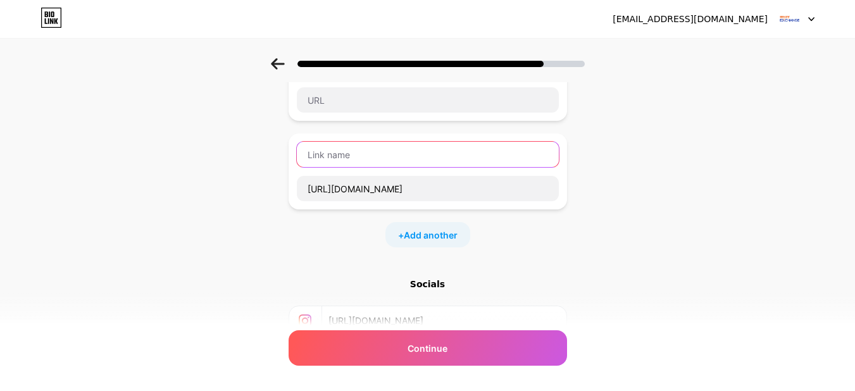
scroll to position [380, 0]
paste input "ARY Exchange Branch Locations/"
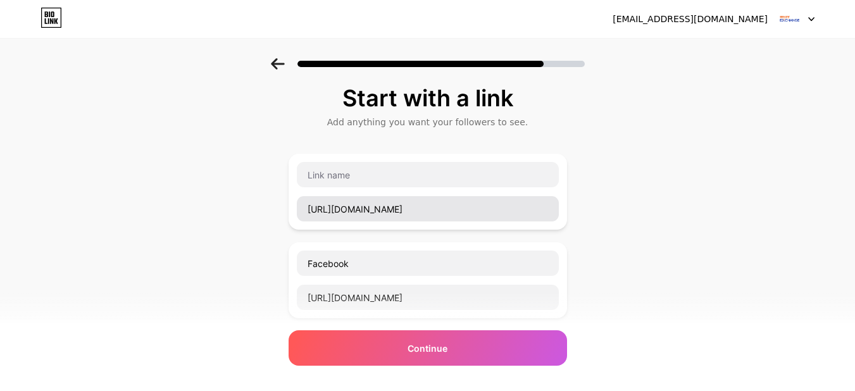
scroll to position [0, 0]
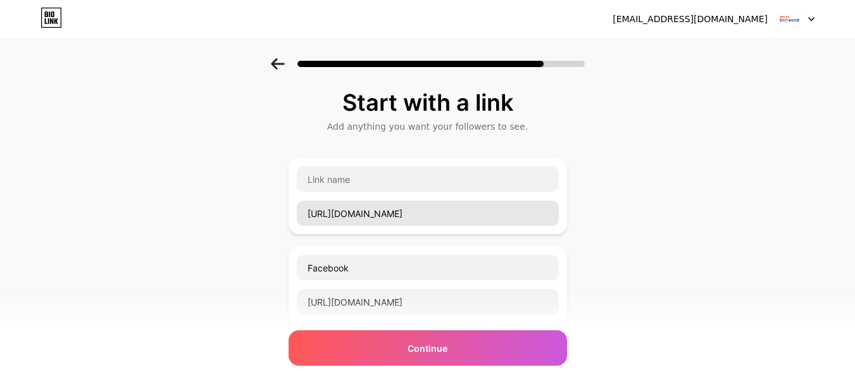
type input "ARY Exchange Branch Locations/"
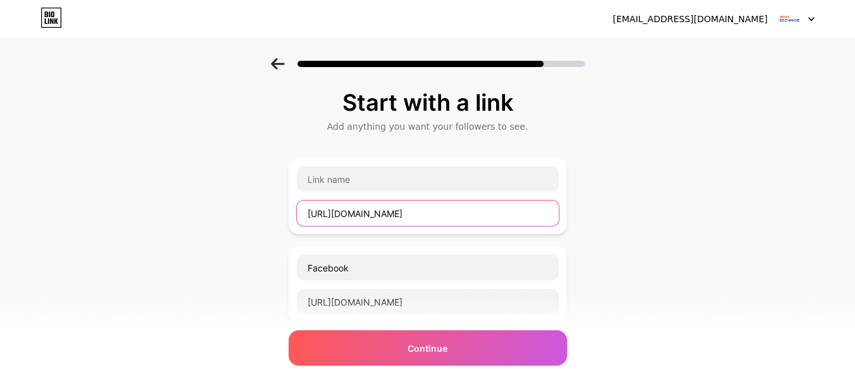
click at [350, 215] on input "[URL][DOMAIN_NAME]" at bounding box center [428, 213] width 262 height 25
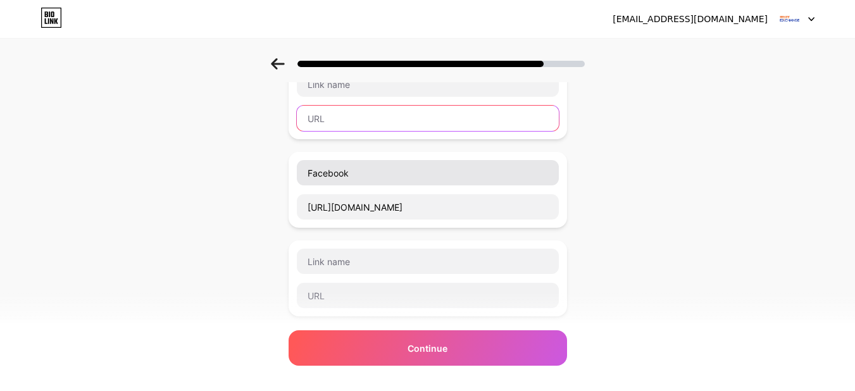
scroll to position [253, 0]
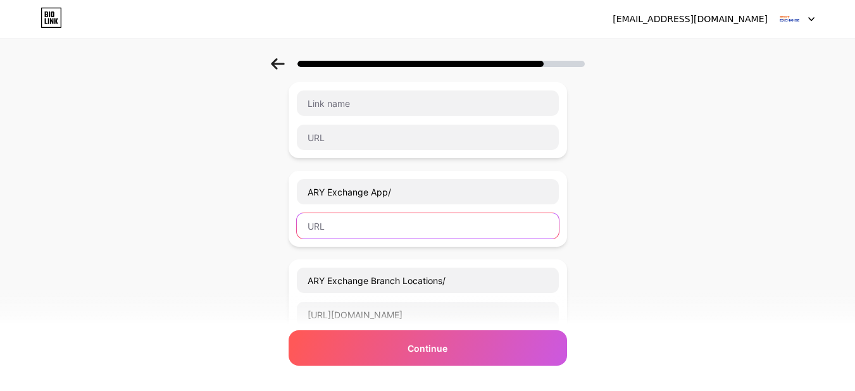
click at [355, 227] on input "text" at bounding box center [428, 225] width 262 height 25
paste input "[URL][DOMAIN_NAME]"
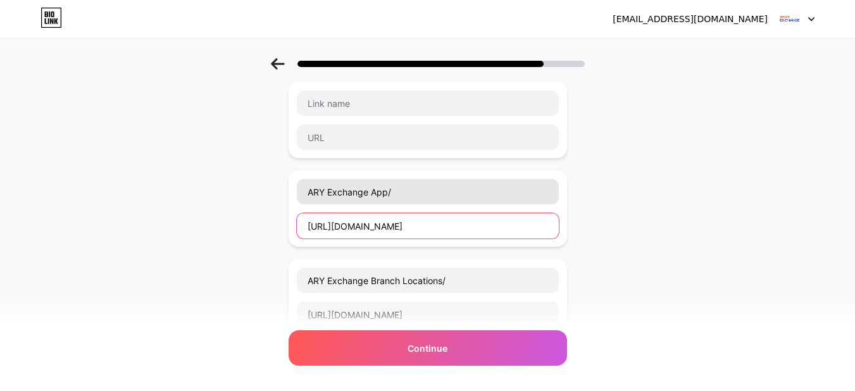
type input "[URL][DOMAIN_NAME]"
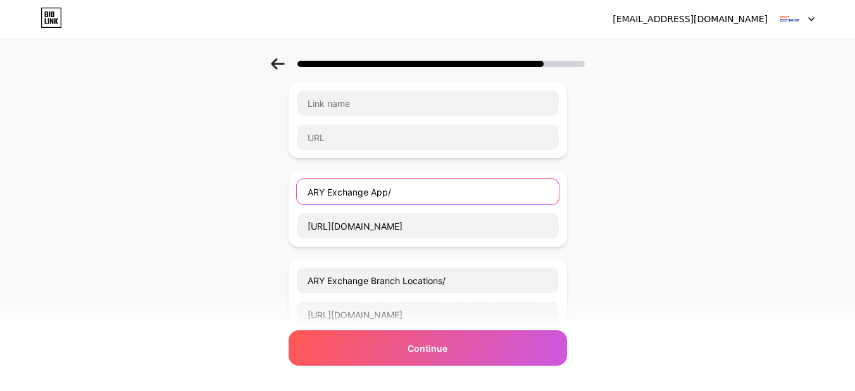
click at [407, 201] on input "ARY Exchange App/" at bounding box center [428, 191] width 262 height 25
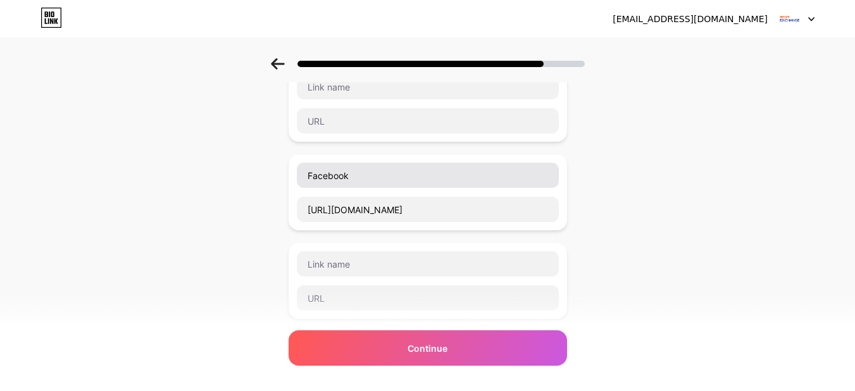
scroll to position [63, 0]
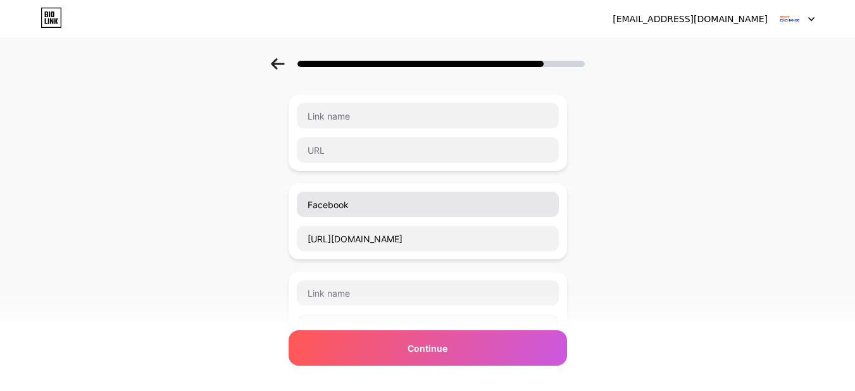
type input "ARY Exchange App."
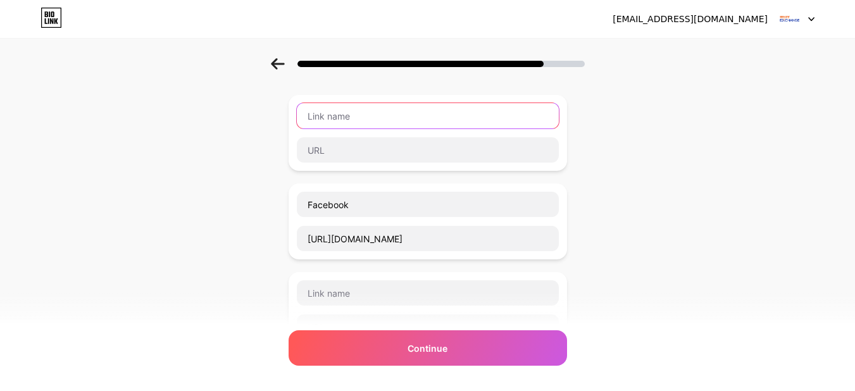
click at [347, 128] on input "text" at bounding box center [428, 115] width 262 height 25
paste input "[URL][DOMAIN_NAME]"
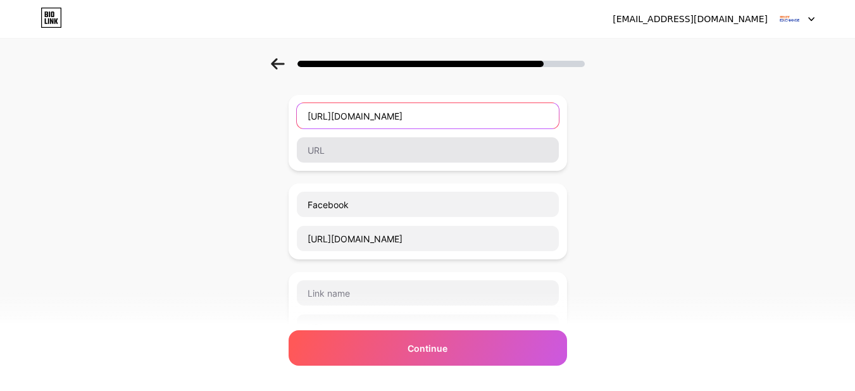
scroll to position [0, 97]
type input "[URL][DOMAIN_NAME]"
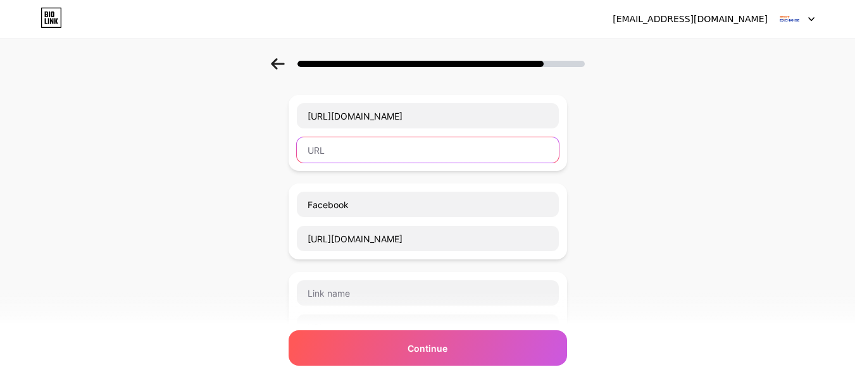
click at [368, 160] on input "text" at bounding box center [428, 149] width 262 height 25
paste input "[URL][DOMAIN_NAME]"
type input "[URL][DOMAIN_NAME]"
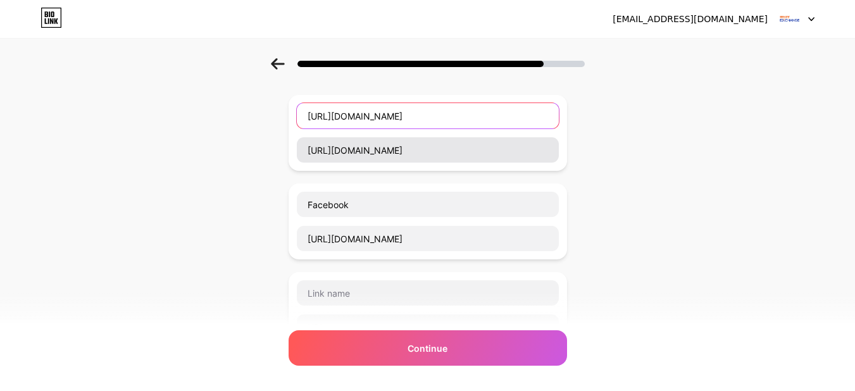
scroll to position [0, 0]
type input "n"
type input "Instagram"
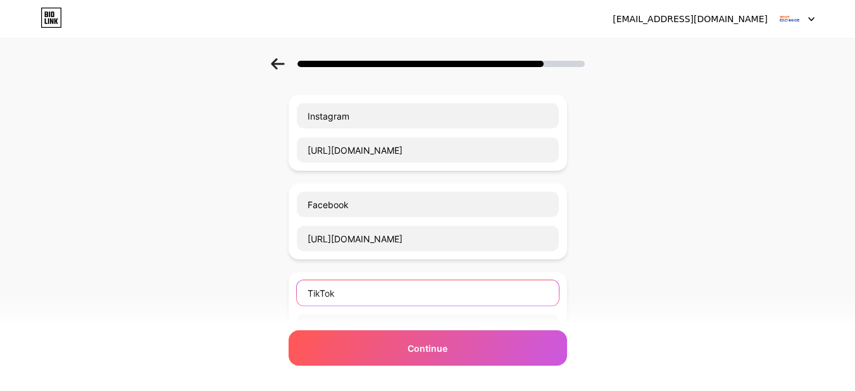
type input "TikTok"
paste input "[URL][DOMAIN_NAME]"
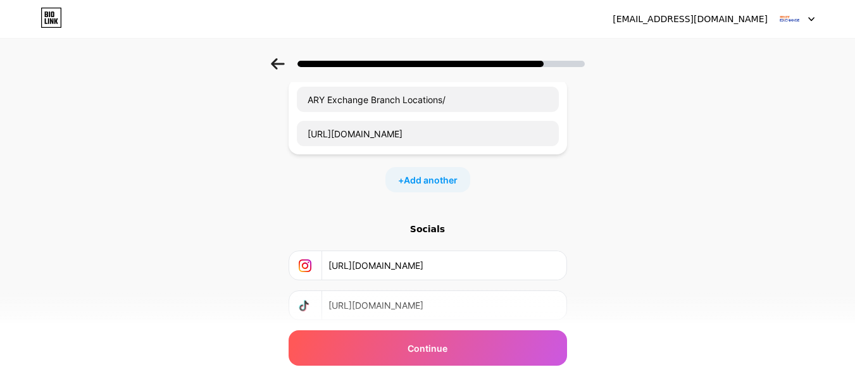
scroll to position [506, 0]
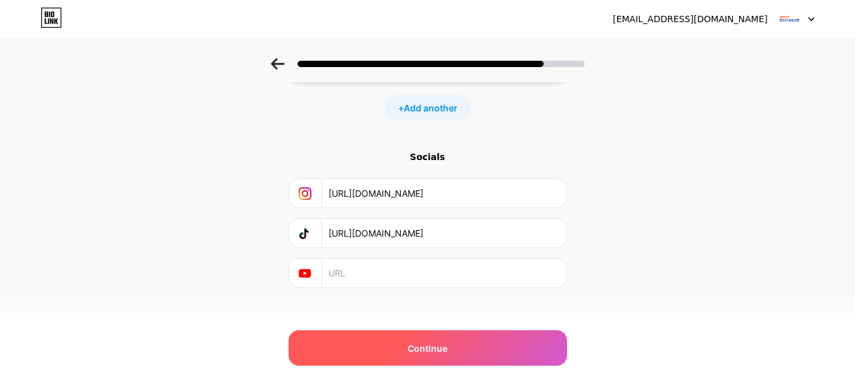
type input "[URL][DOMAIN_NAME]"
click at [481, 354] on div "Continue" at bounding box center [428, 347] width 278 height 35
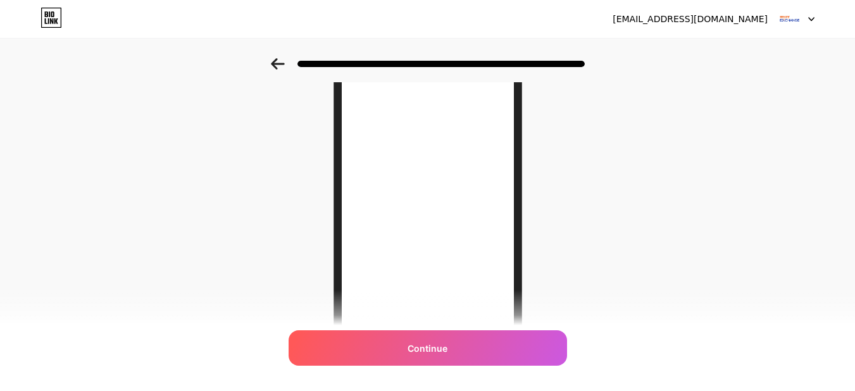
scroll to position [127, 0]
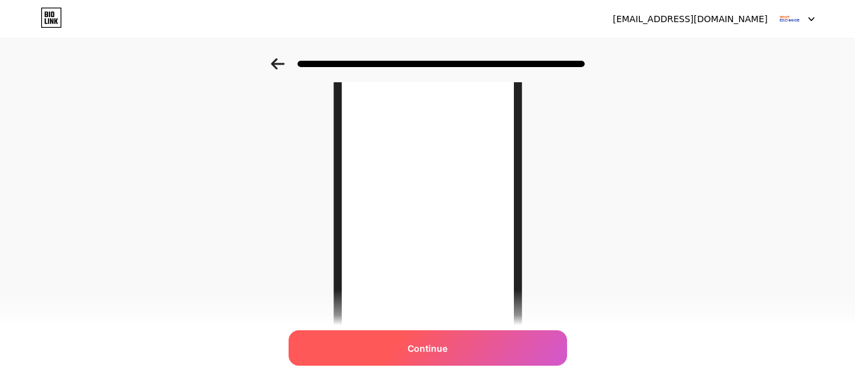
click at [437, 356] on div "Continue" at bounding box center [428, 347] width 278 height 35
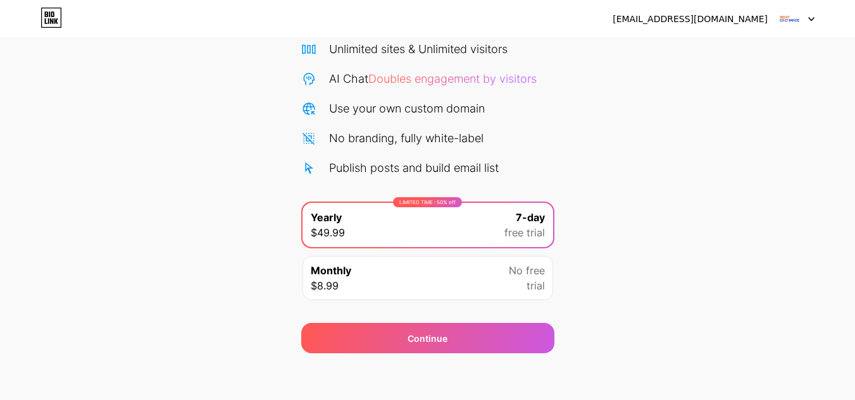
scroll to position [109, 0]
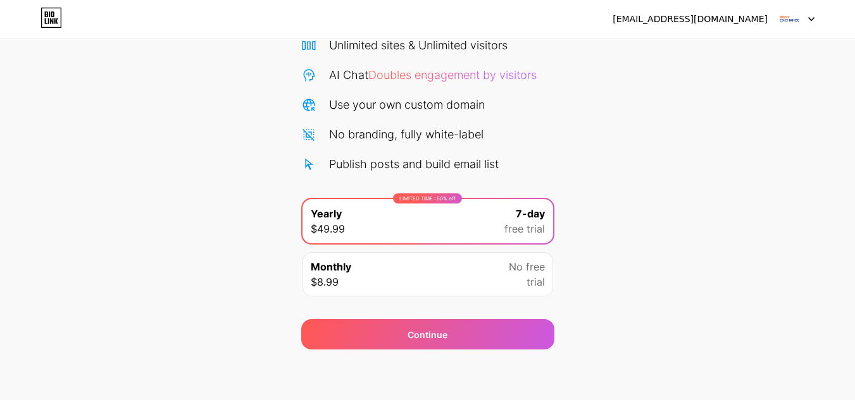
click at [386, 285] on div "Monthly $8.99 No free trial" at bounding box center [427, 274] width 251 height 44
